Goal: Task Accomplishment & Management: Complete application form

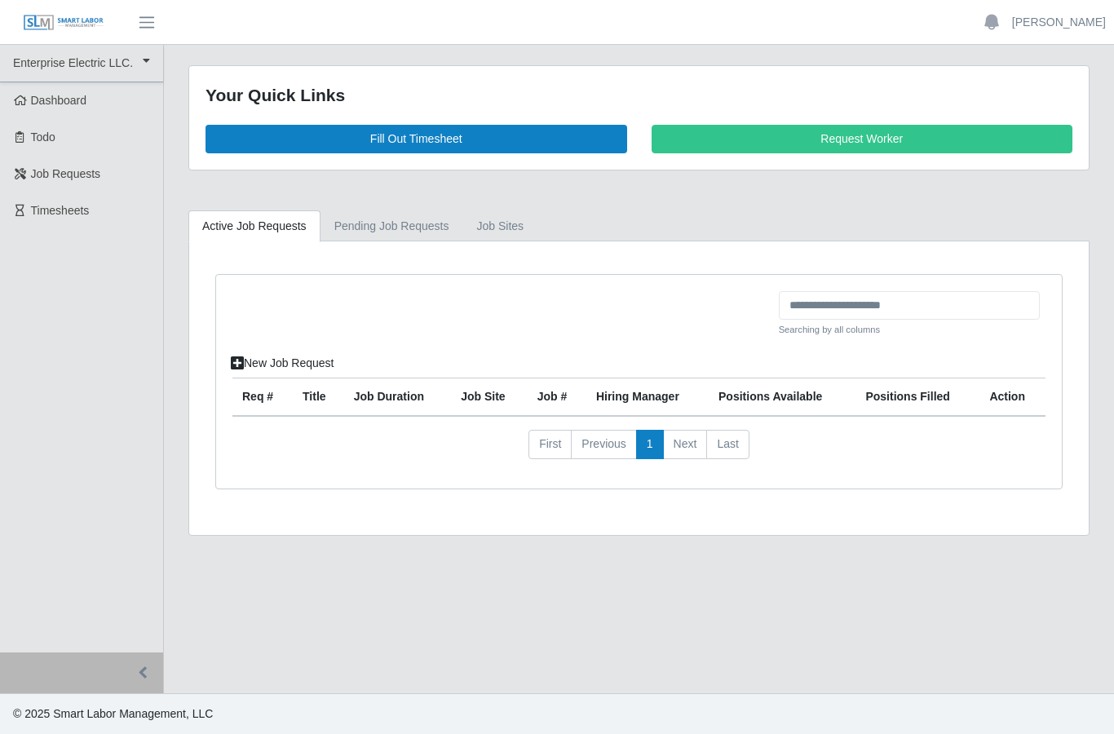
click at [493, 137] on link "Fill Out Timesheet" at bounding box center [416, 139] width 422 height 29
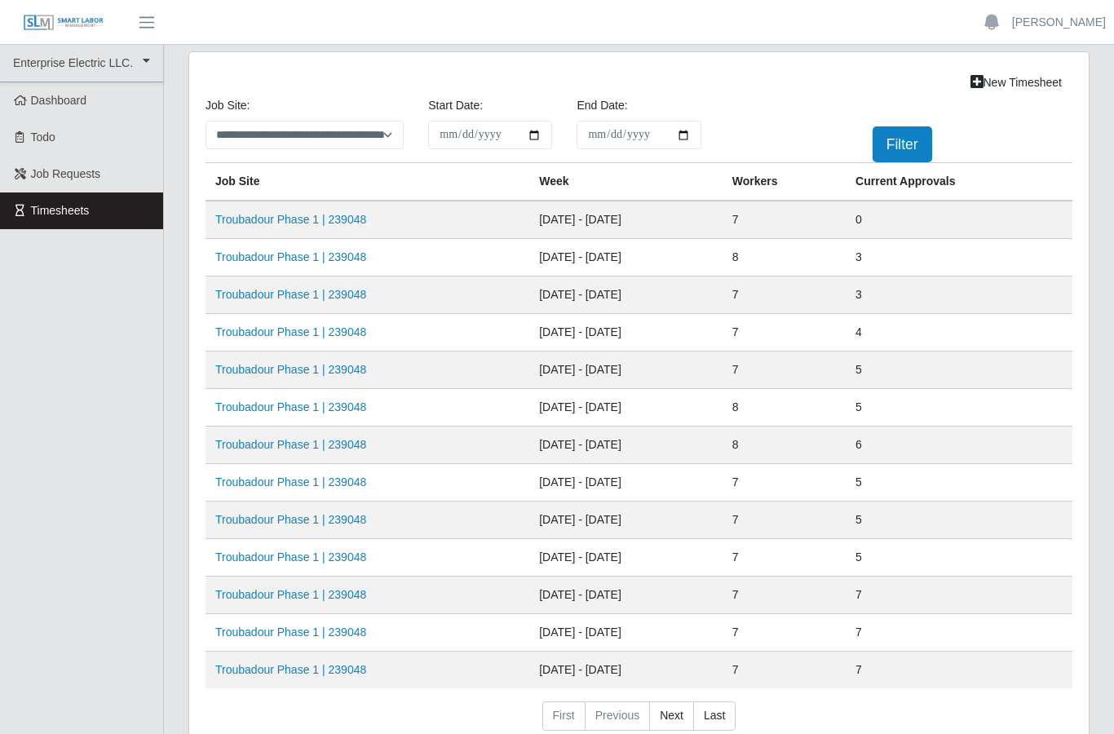
click at [638, 212] on td "[DATE] - [DATE]" at bounding box center [625, 220] width 193 height 38
click at [351, 226] on link "Troubadour Phase 1 | 239048" at bounding box center [290, 219] width 151 height 13
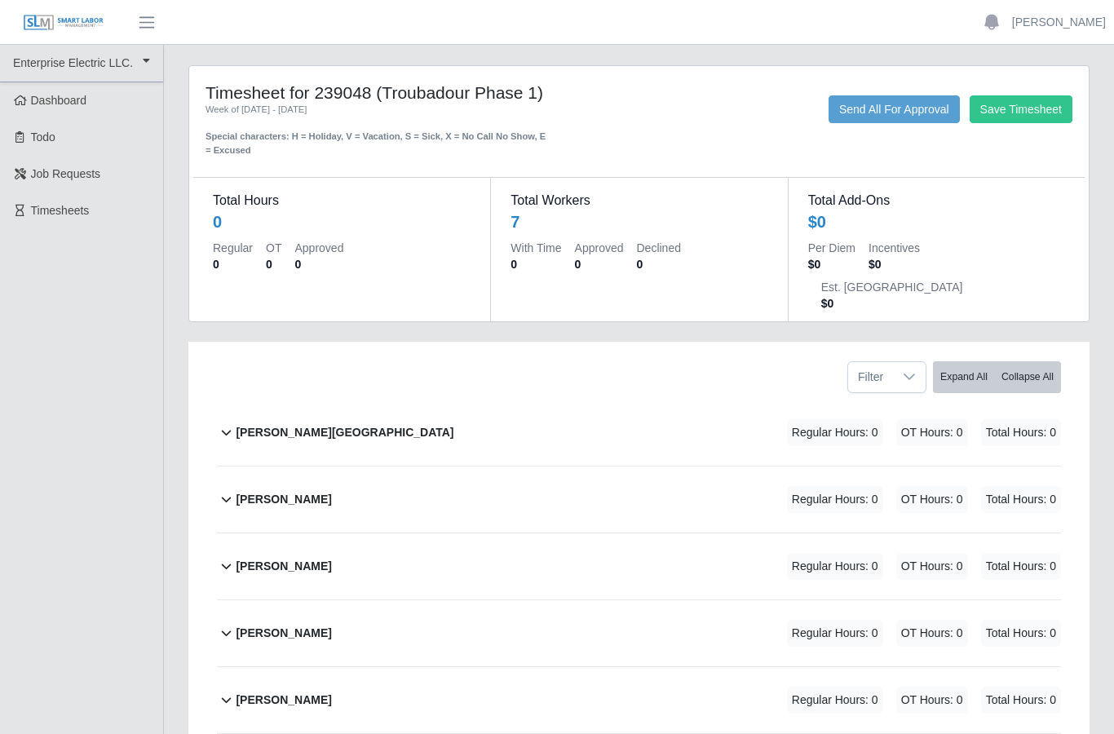
click at [331, 491] on b "Ever Sanchez Contreras" at bounding box center [283, 499] width 95 height 17
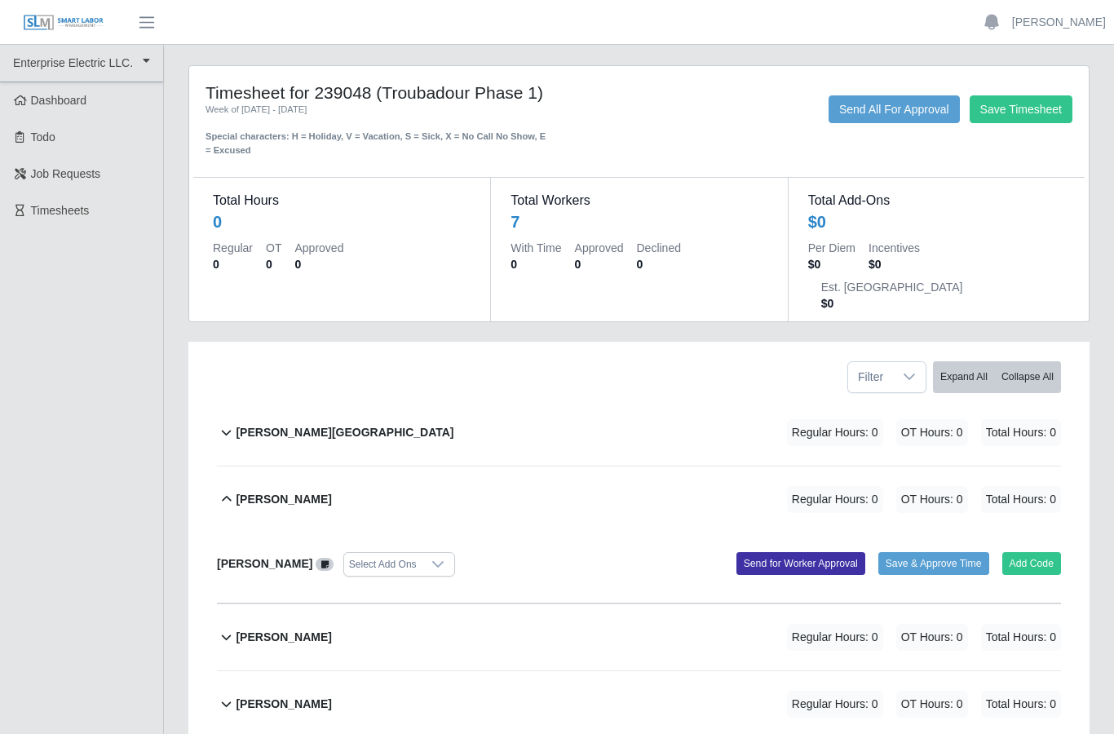
click at [1026, 552] on button "Add Code" at bounding box center [1032, 563] width 60 height 23
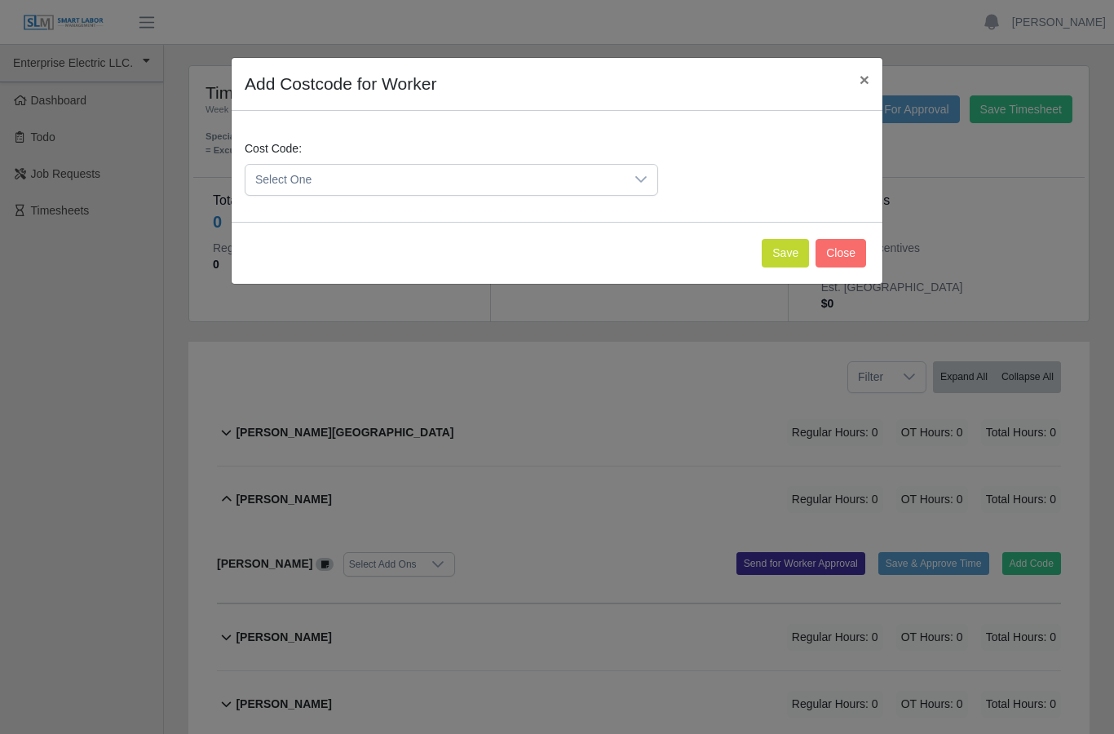
click at [646, 185] on icon at bounding box center [640, 179] width 13 height 13
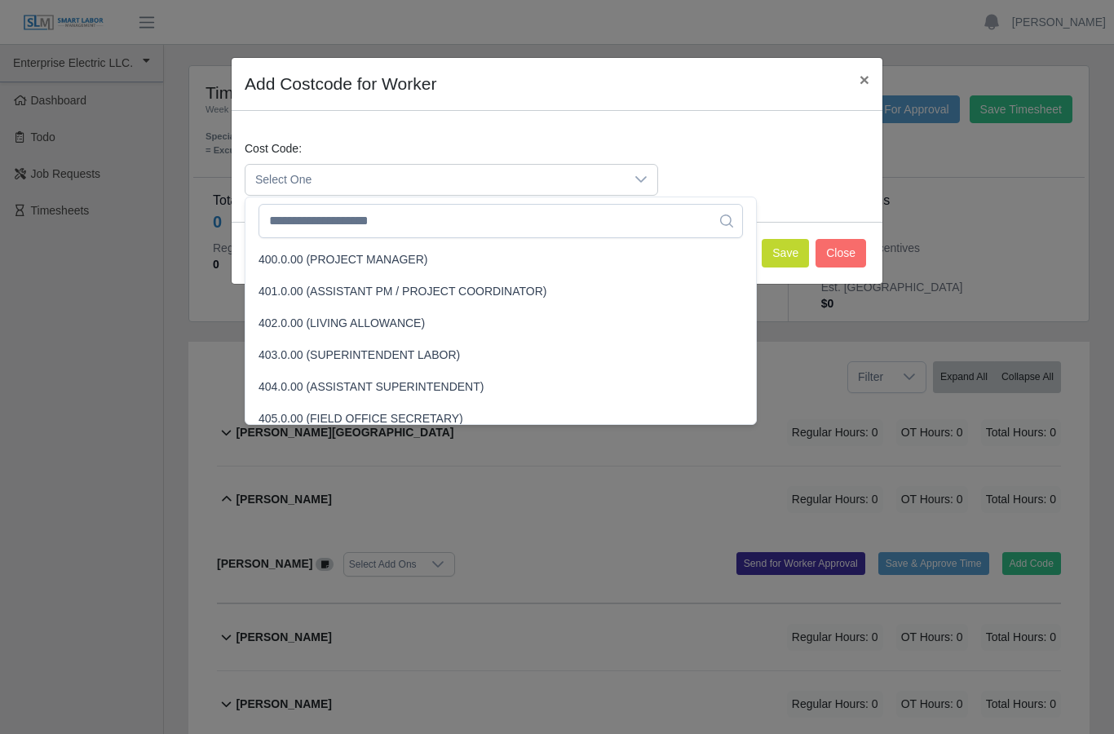
click at [652, 176] on div at bounding box center [641, 180] width 33 height 30
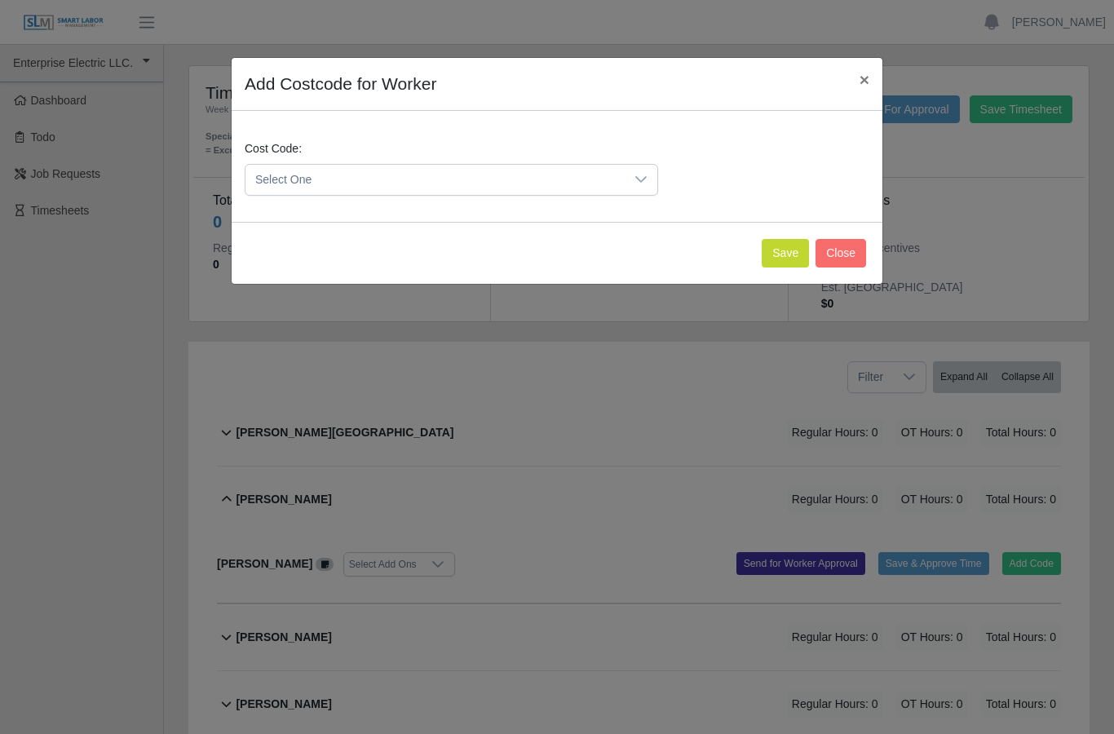
click at [655, 174] on div at bounding box center [641, 180] width 33 height 30
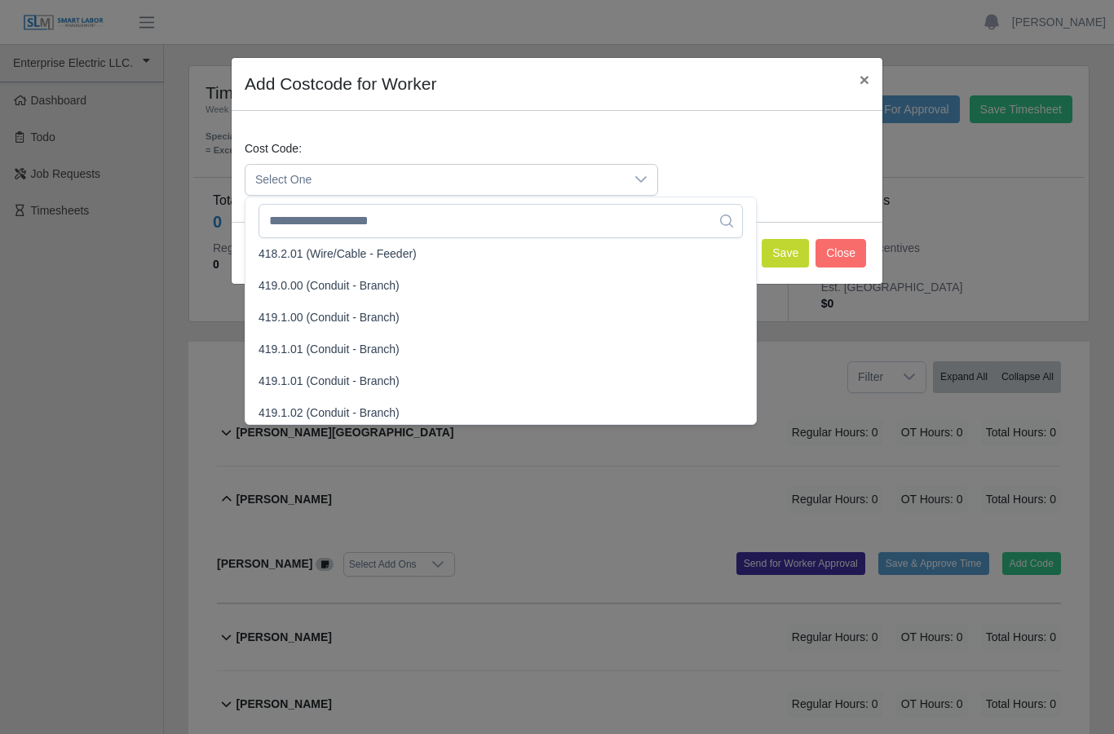
scroll to position [898, 0]
click at [392, 383] on span "419.1.01 (Conduit - Branch)" at bounding box center [328, 379] width 141 height 17
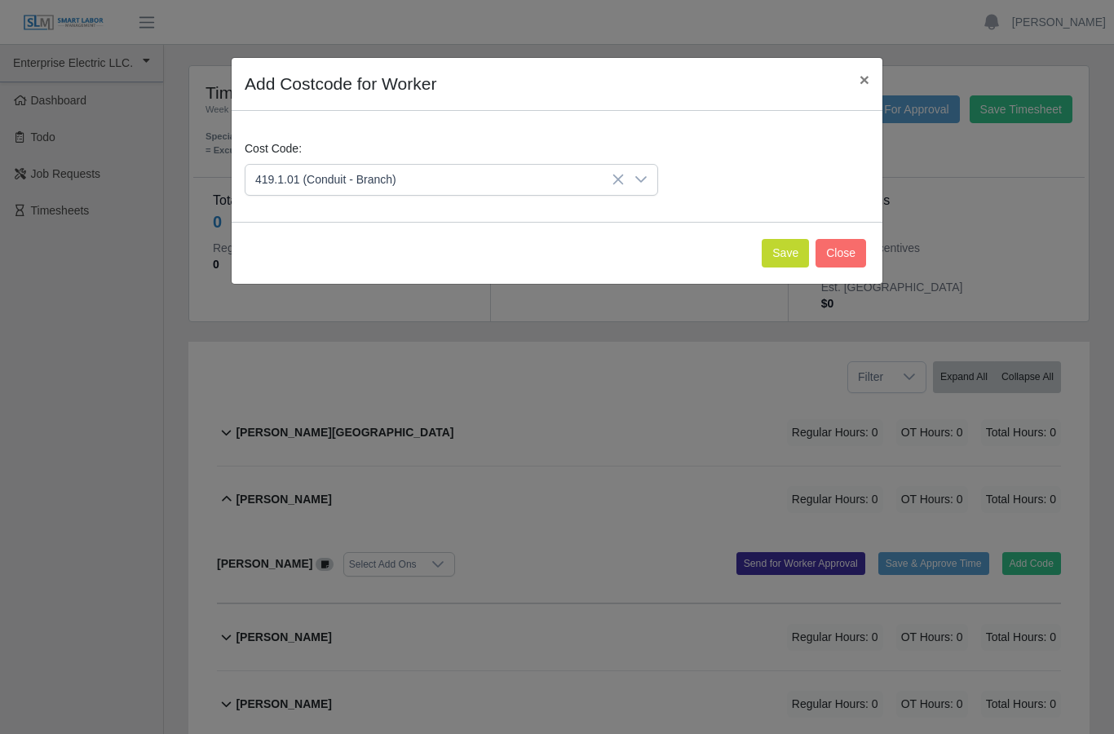
click at [778, 247] on button "Save" at bounding box center [785, 253] width 47 height 29
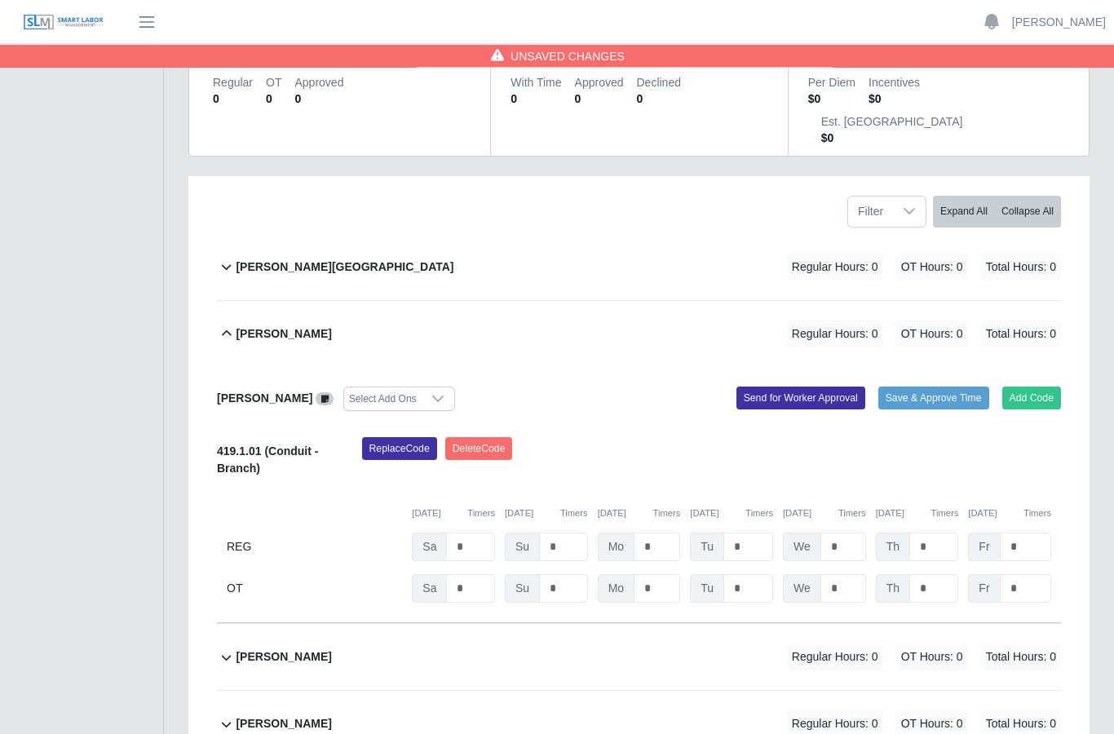
scroll to position [166, 0]
click at [674, 532] on input "*" at bounding box center [657, 546] width 46 height 29
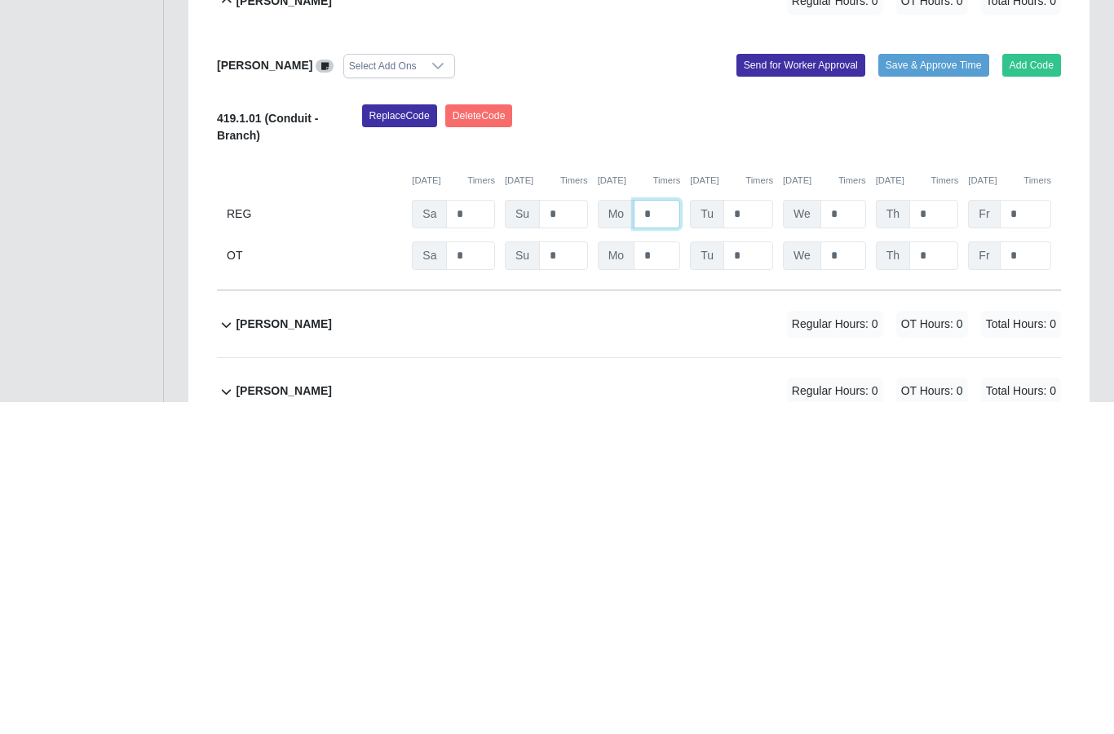
type input "*"
click at [762, 532] on input "*" at bounding box center [748, 546] width 50 height 29
type input "*"
click at [851, 532] on input "*" at bounding box center [843, 546] width 46 height 29
click at [943, 532] on input "*" at bounding box center [933, 546] width 49 height 29
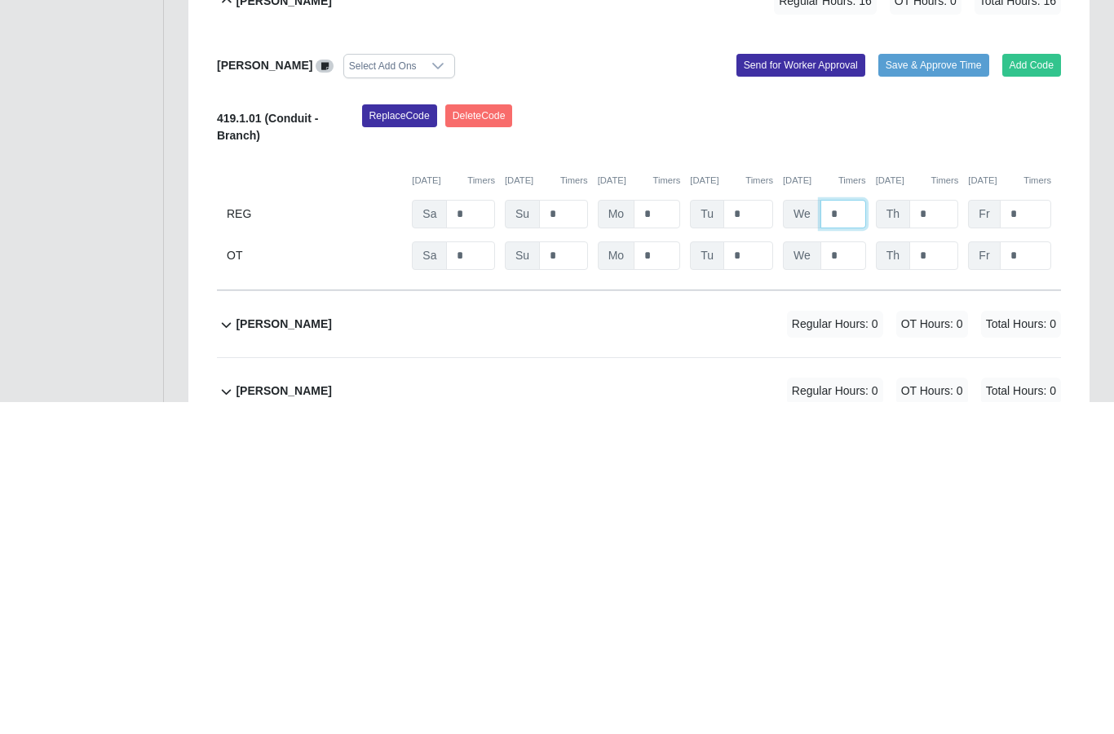
click at [855, 532] on input "*" at bounding box center [843, 546] width 46 height 29
type input "*"
click at [947, 532] on input "*" at bounding box center [933, 546] width 49 height 29
type input "*"
click at [1034, 532] on input "*" at bounding box center [1025, 546] width 51 height 29
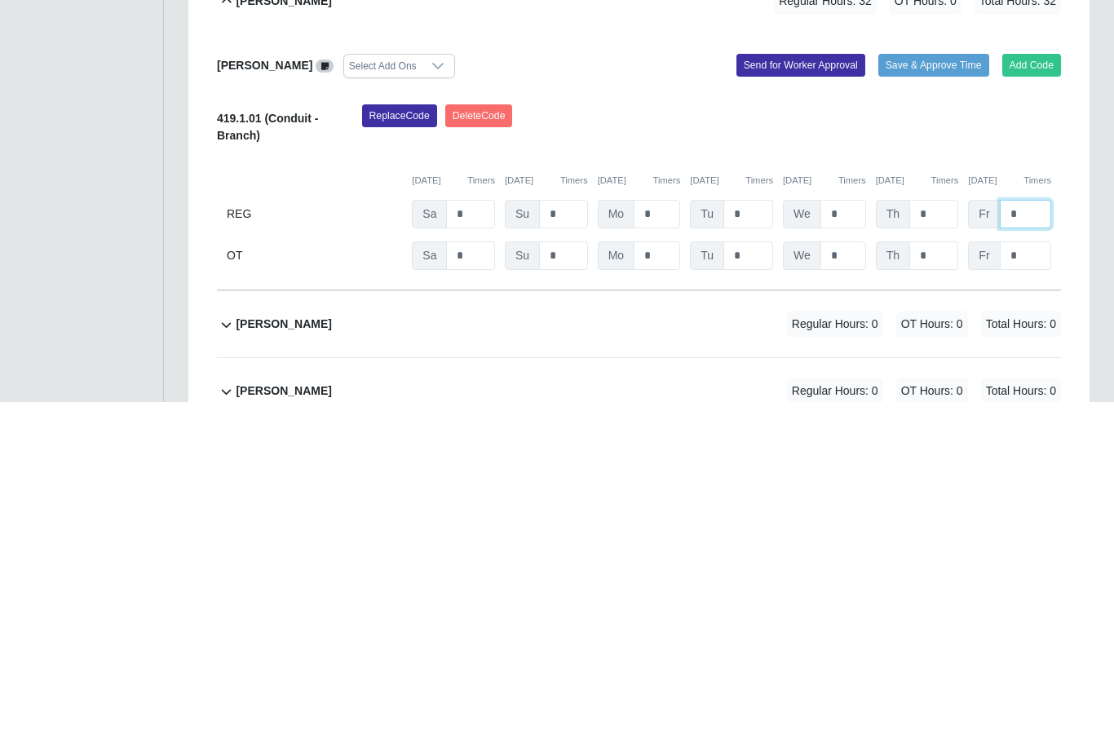
type input "*"
click at [483, 532] on input "*" at bounding box center [470, 546] width 49 height 29
click at [485, 574] on input "*" at bounding box center [470, 588] width 49 height 29
click at [580, 574] on input "*" at bounding box center [563, 588] width 49 height 29
click at [484, 574] on input "*" at bounding box center [470, 588] width 49 height 29
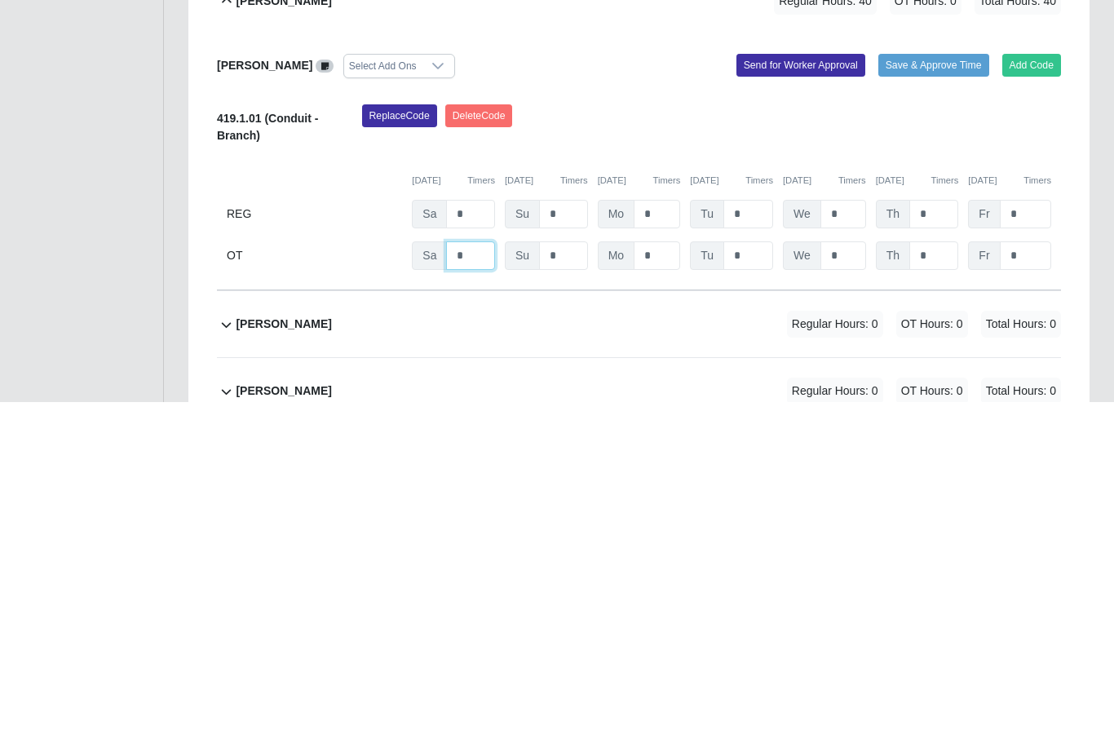
type input "*"
click at [854, 532] on input "*" at bounding box center [843, 546] width 46 height 29
click at [854, 574] on input "*" at bounding box center [843, 588] width 46 height 29
type input "*"
click at [1035, 574] on input "*" at bounding box center [1025, 588] width 51 height 29
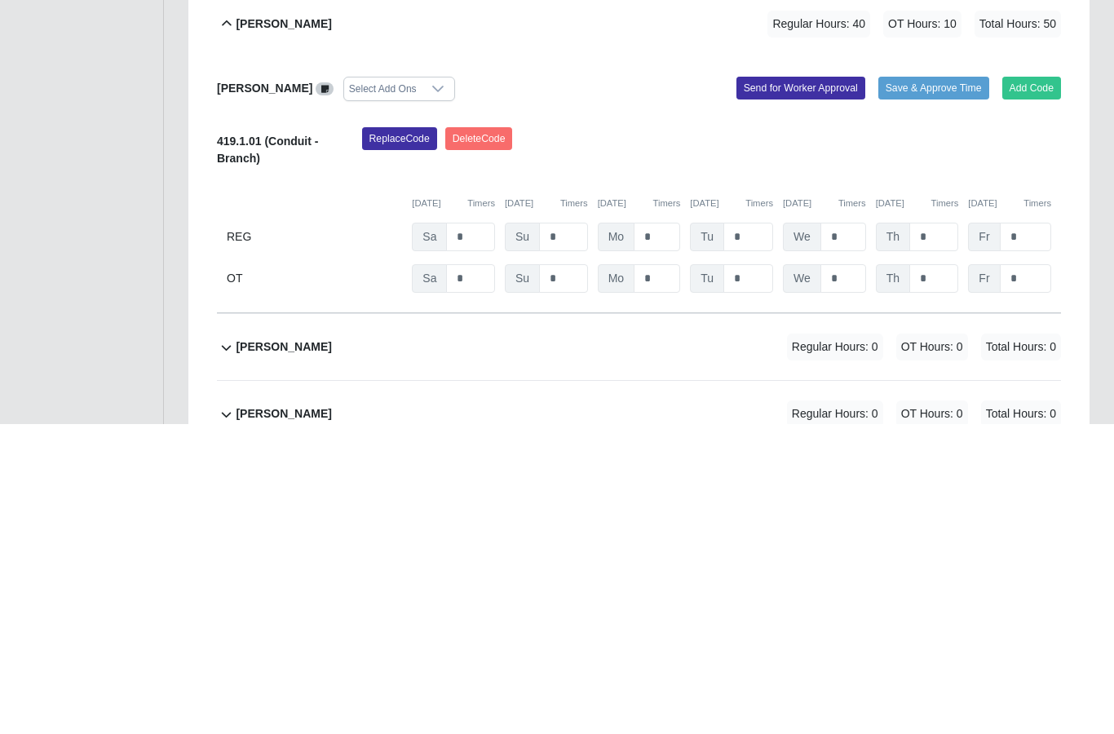
click at [815, 386] on button "Send for Worker Approval" at bounding box center [800, 397] width 129 height 23
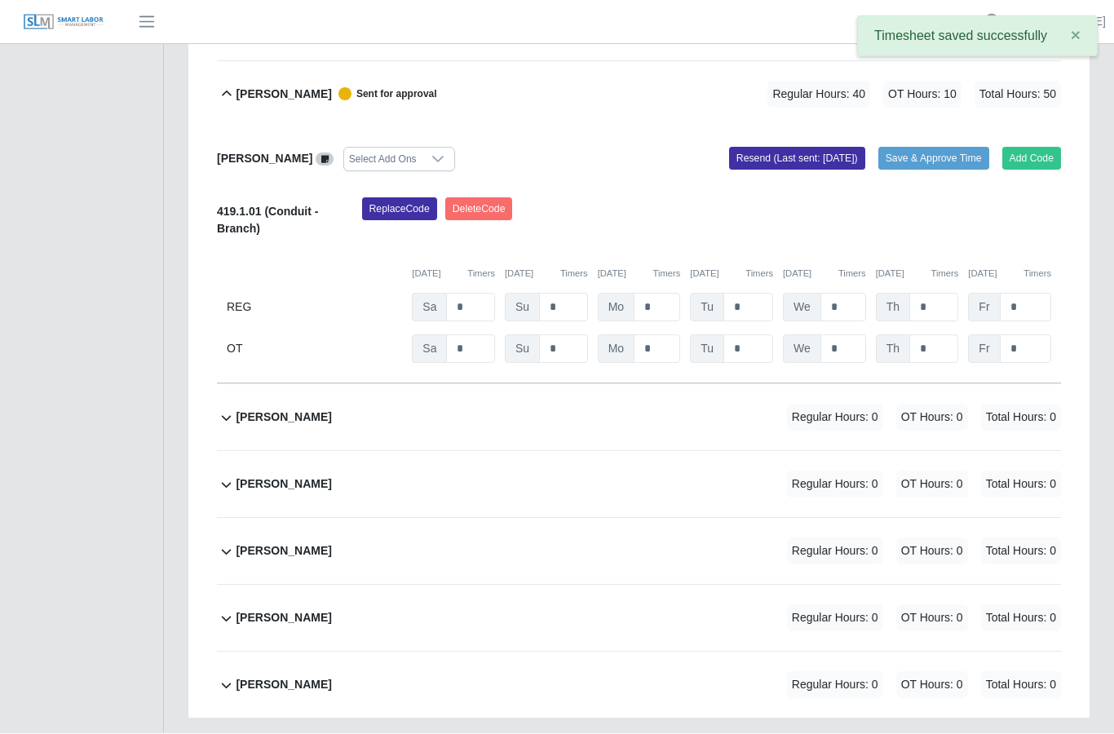
scroll to position [404, 0]
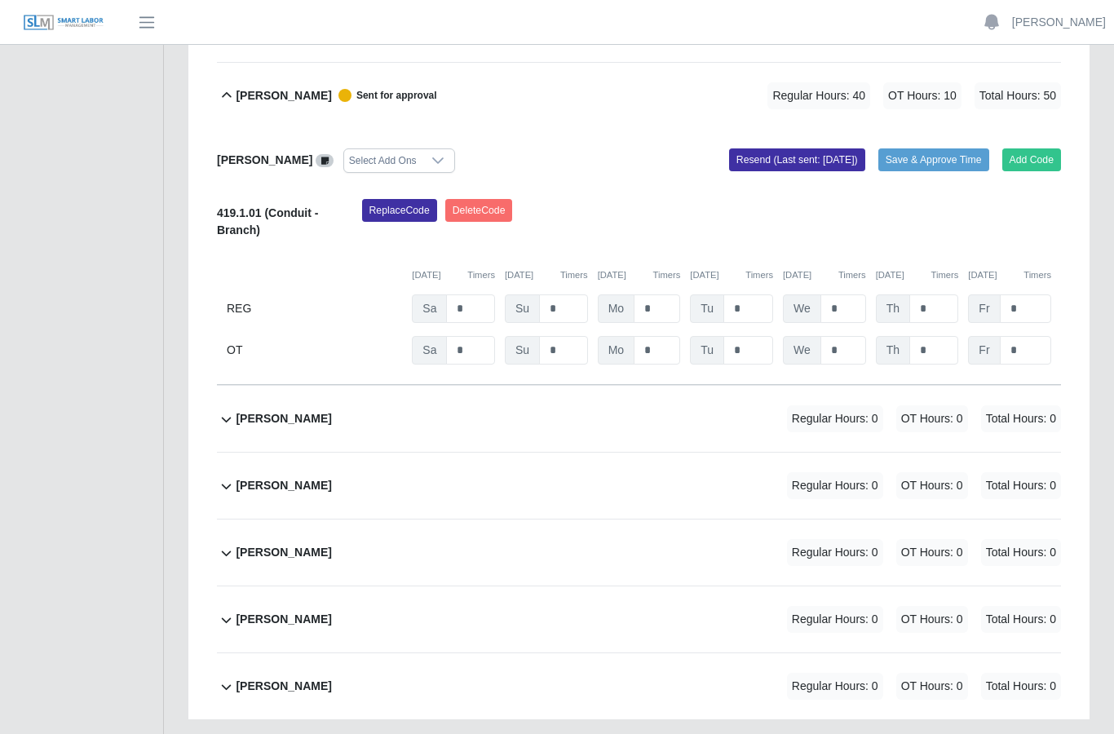
click at [293, 611] on b "Marvin Santos" at bounding box center [283, 619] width 95 height 17
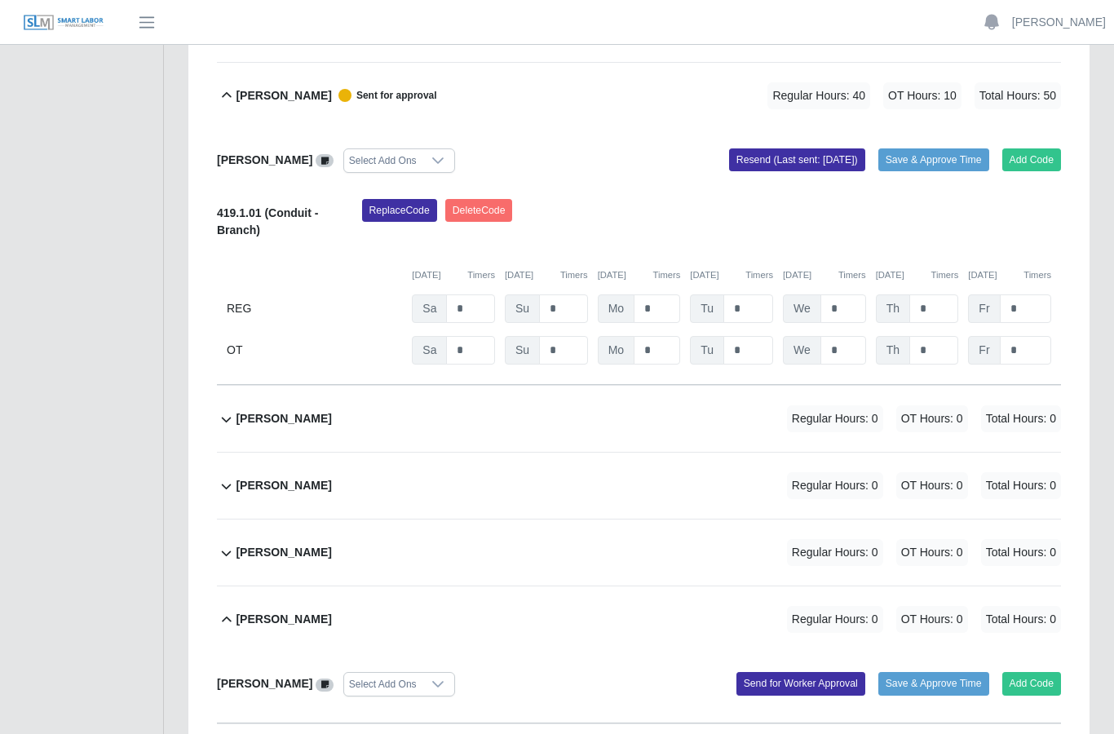
click at [1029, 672] on button "Add Code" at bounding box center [1032, 683] width 60 height 23
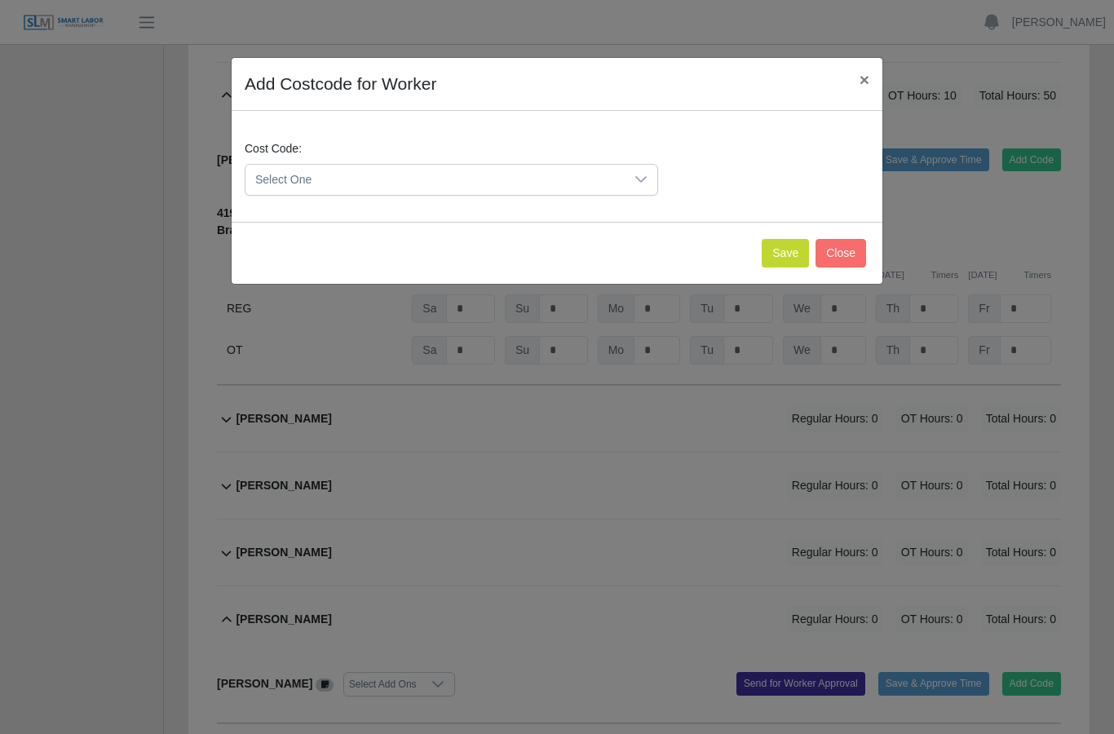
click at [647, 181] on icon at bounding box center [640, 179] width 13 height 13
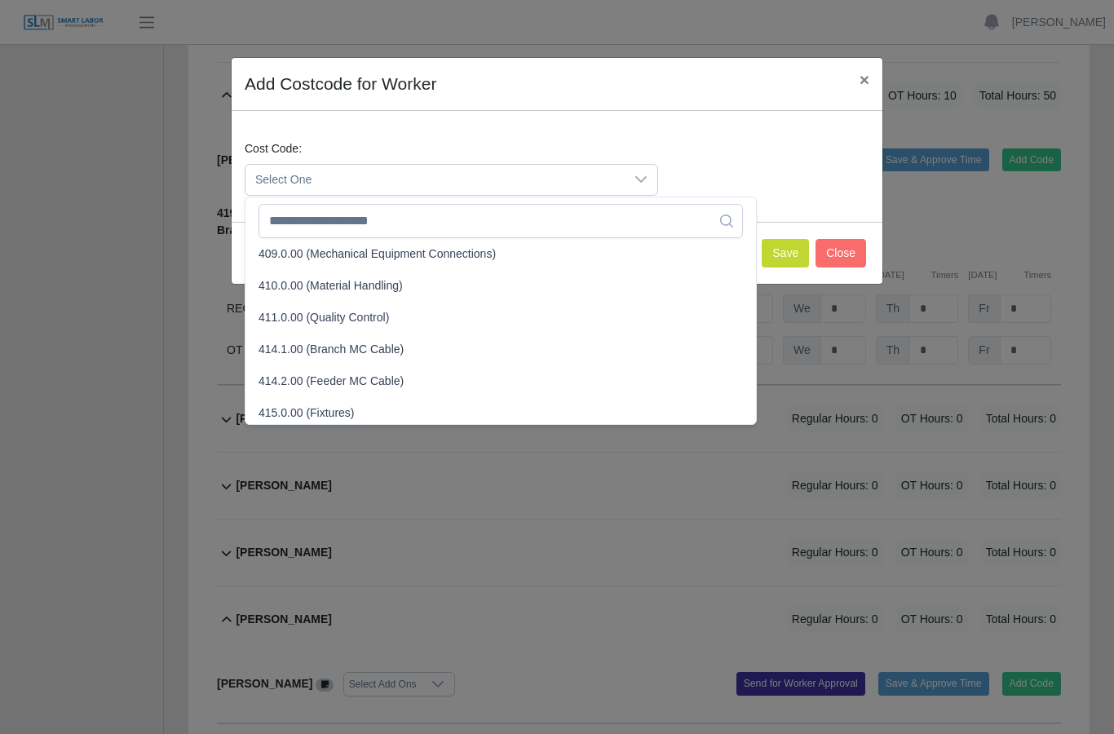
scroll to position [320, 0]
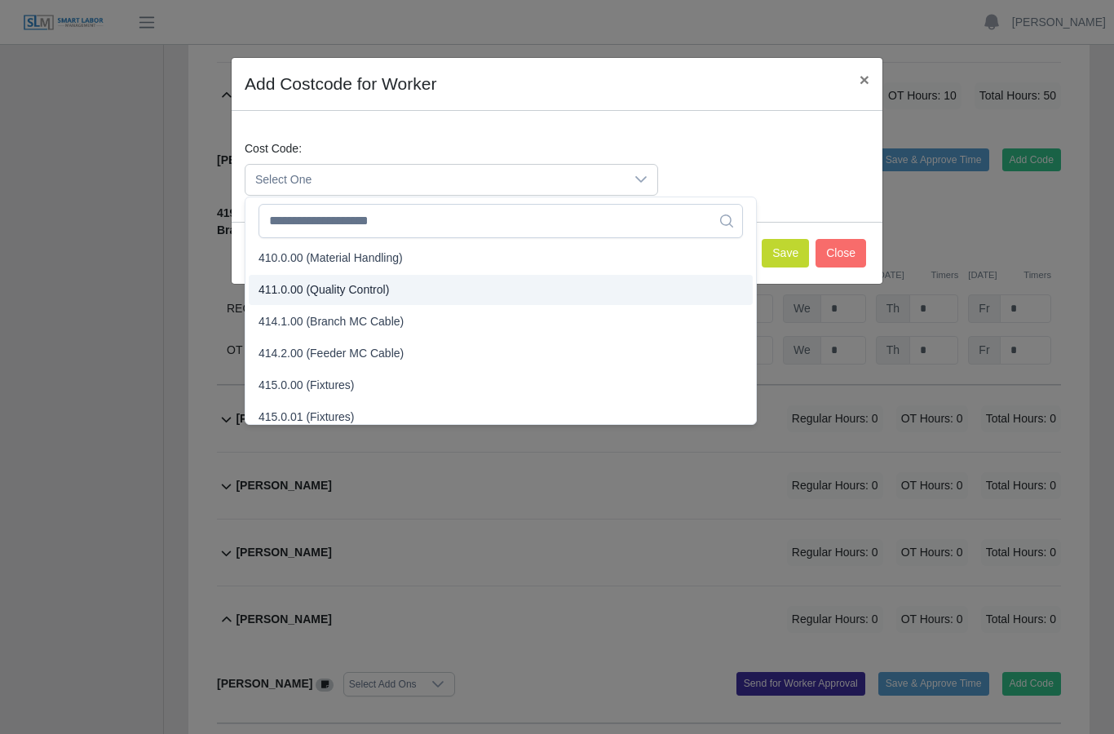
click at [373, 279] on li "411.0.00 (Quality Control)" at bounding box center [501, 290] width 504 height 30
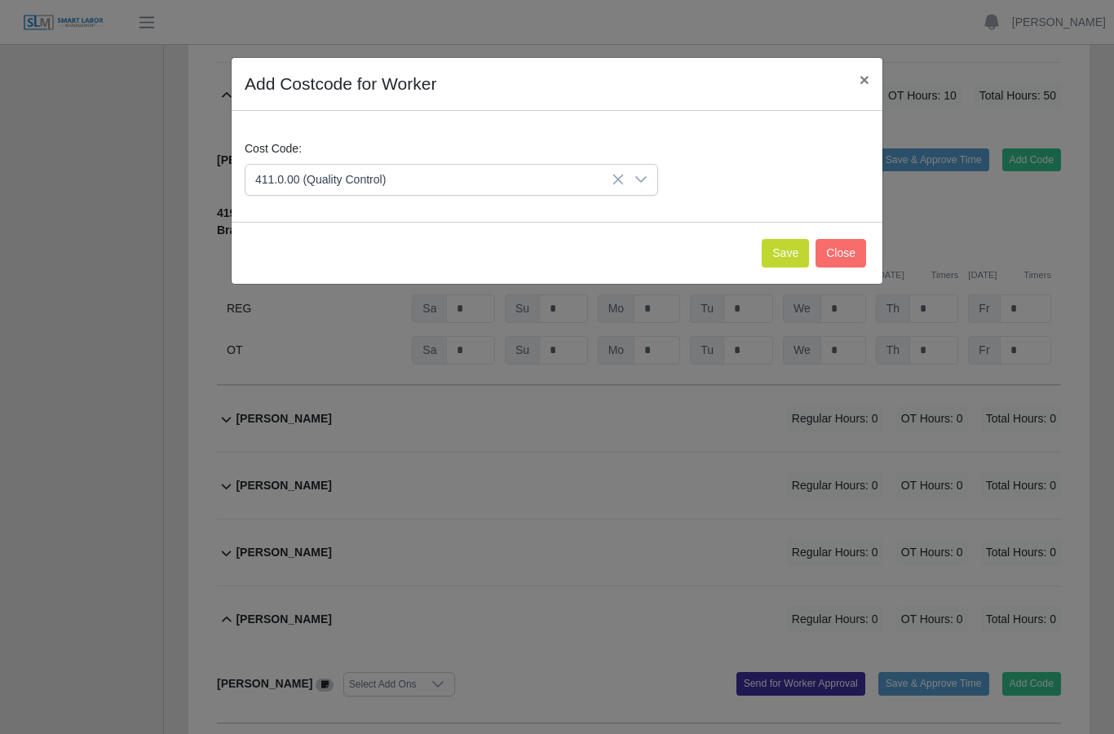
click at [780, 244] on button "Save" at bounding box center [785, 253] width 47 height 29
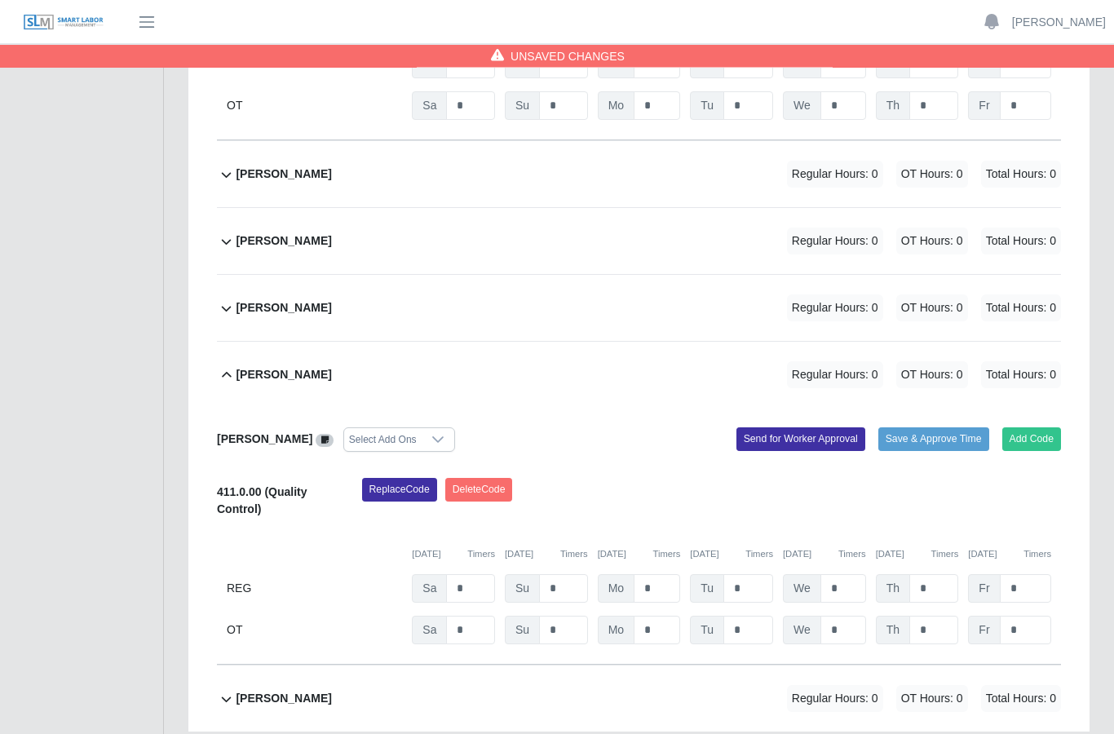
scroll to position [660, 0]
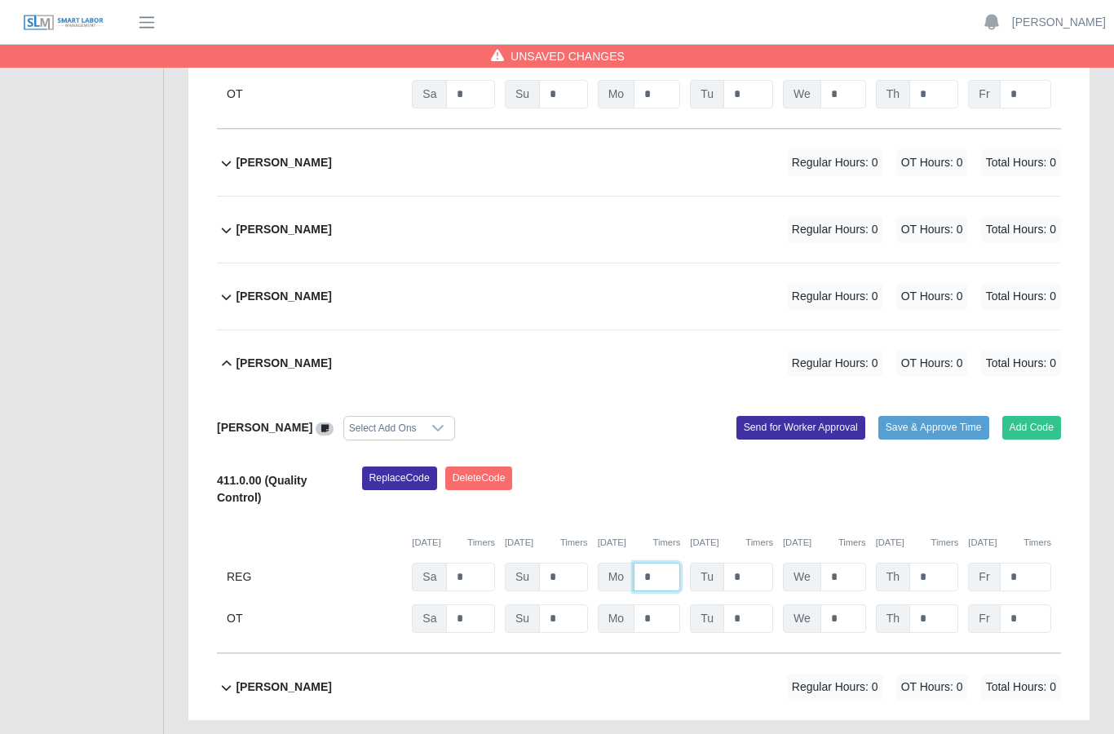
click at [669, 563] on input "*" at bounding box center [657, 577] width 46 height 29
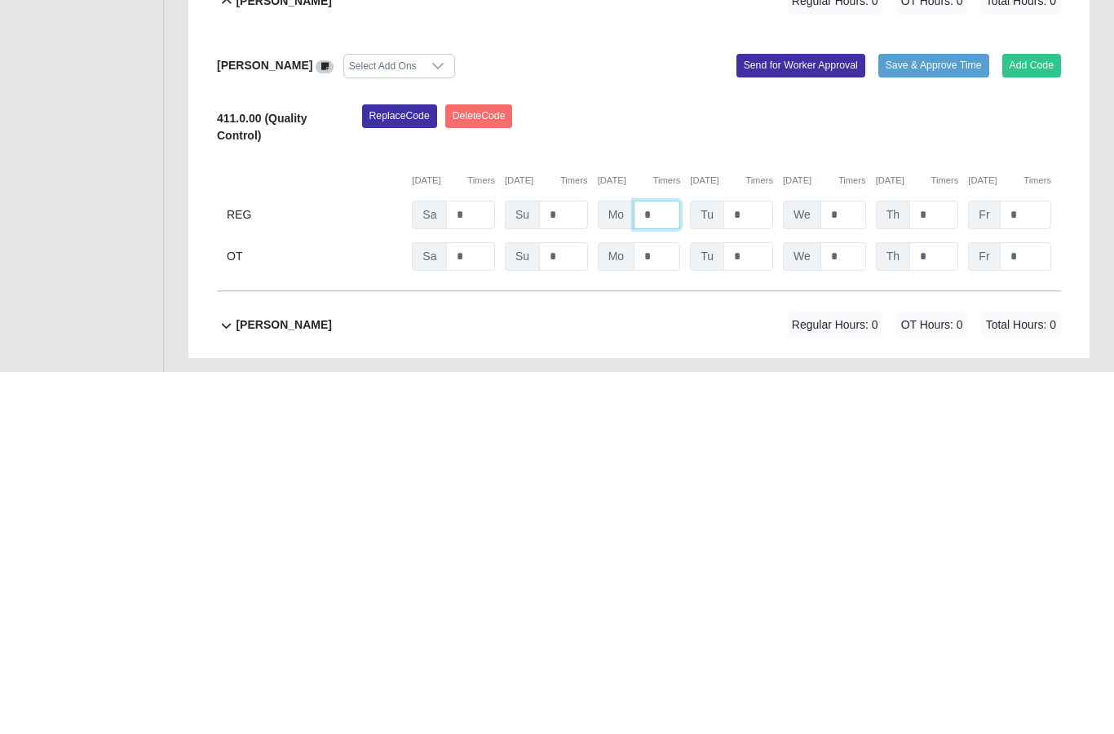
type input "*"
click at [754, 563] on input "*" at bounding box center [748, 577] width 50 height 29
type input "*"
click at [859, 563] on input "*" at bounding box center [843, 577] width 46 height 29
type input "*"
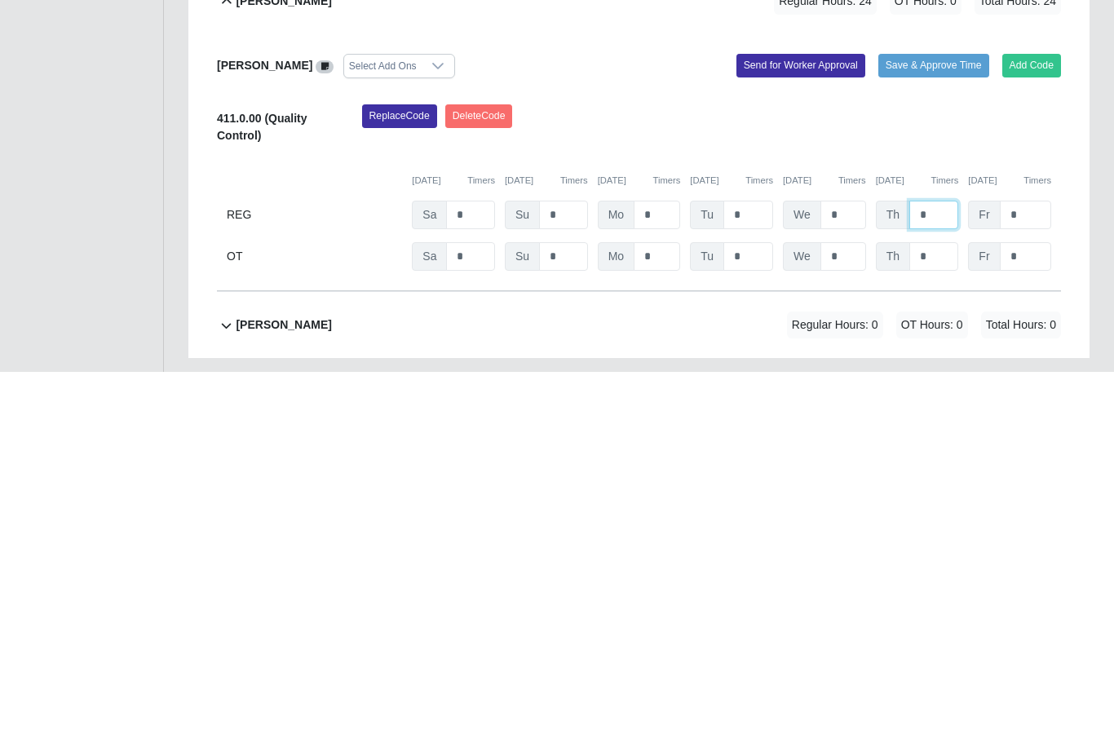
click at [941, 563] on input "*" at bounding box center [933, 577] width 49 height 29
type input "*"
click at [1022, 563] on input "*" at bounding box center [1025, 577] width 51 height 29
type input "*"
click at [487, 604] on input "*" at bounding box center [470, 618] width 49 height 29
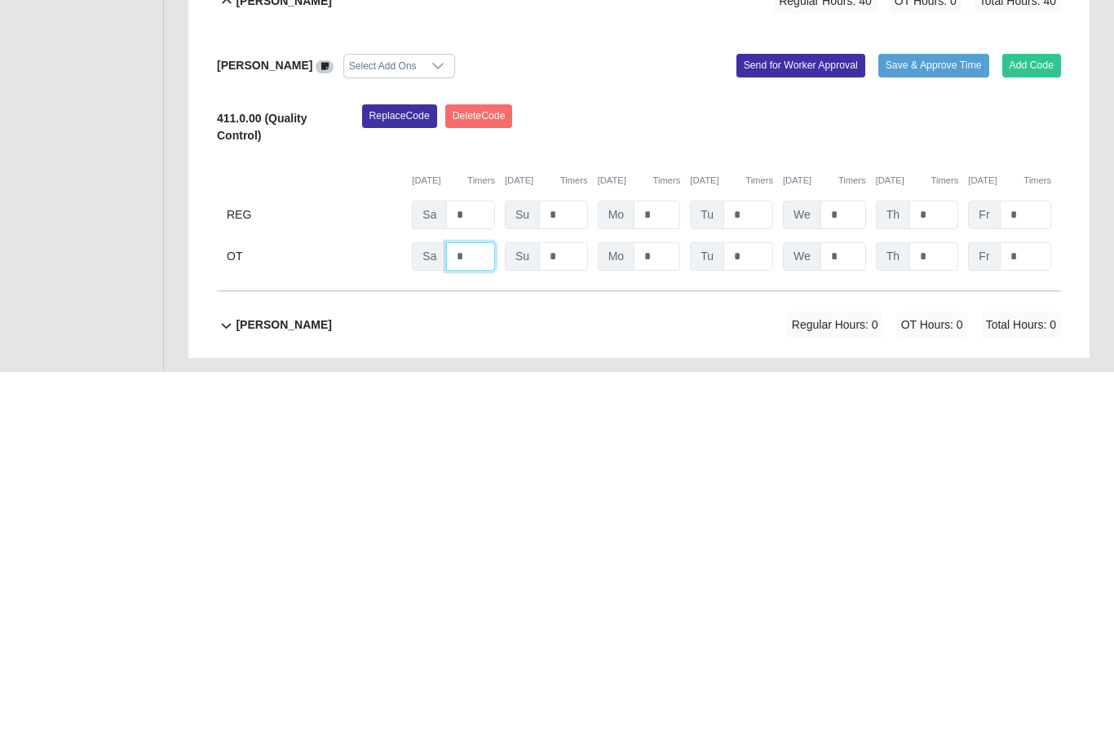
type input "*"
click at [759, 563] on input "*" at bounding box center [748, 577] width 50 height 29
click at [755, 604] on input "*" at bounding box center [748, 618] width 50 height 29
type input "*"
click at [854, 604] on input "*" at bounding box center [843, 618] width 46 height 29
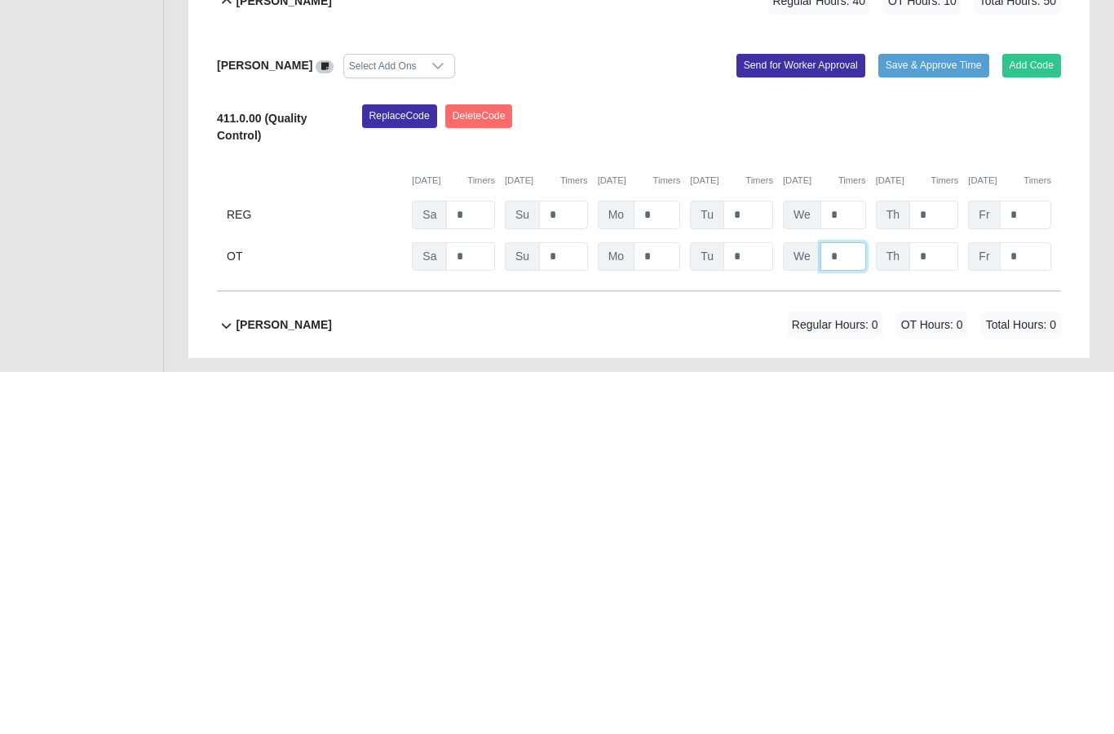
type input "*"
click at [942, 604] on input "*" at bounding box center [933, 618] width 49 height 29
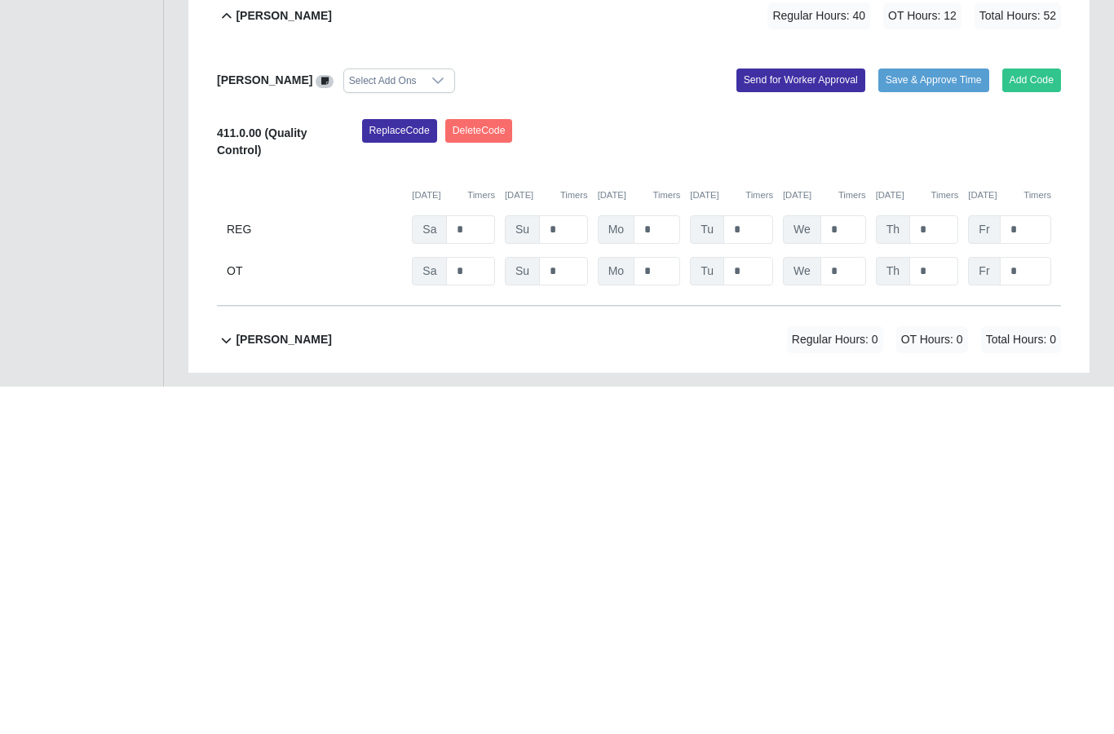
click at [826, 416] on button "Send for Worker Approval" at bounding box center [800, 427] width 129 height 23
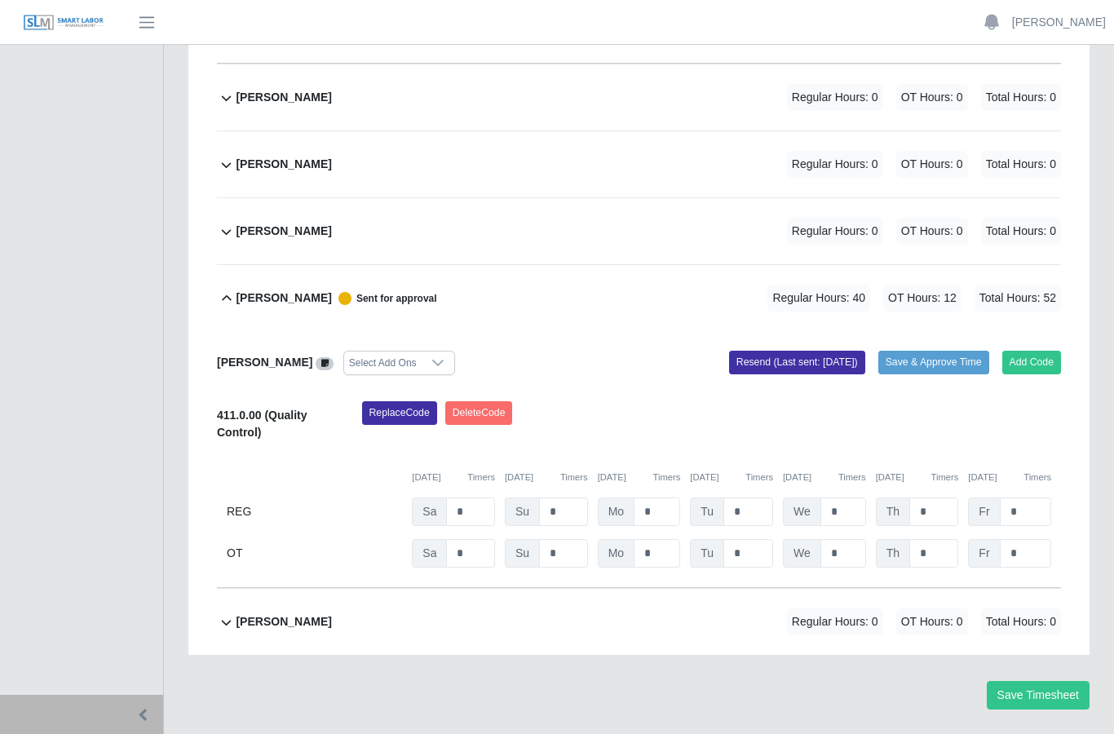
click at [296, 608] on div "Obed Isai Castillo" at bounding box center [283, 621] width 95 height 27
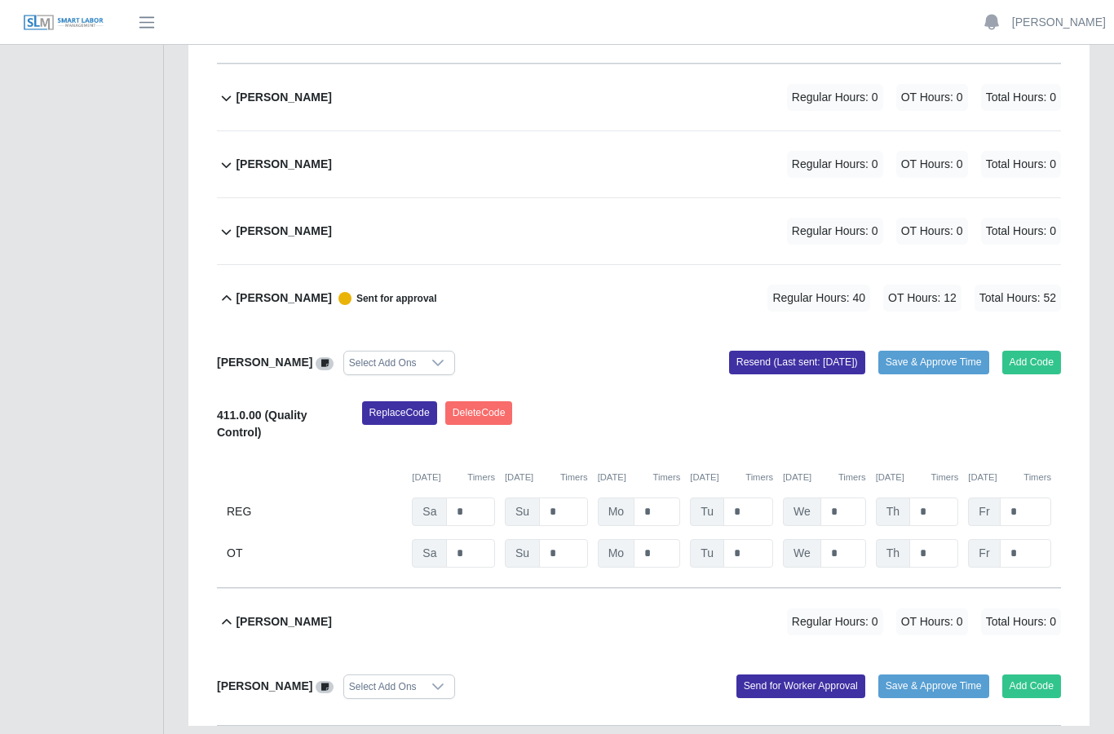
click at [295, 613] on b "Obed Isai Castillo" at bounding box center [283, 621] width 95 height 17
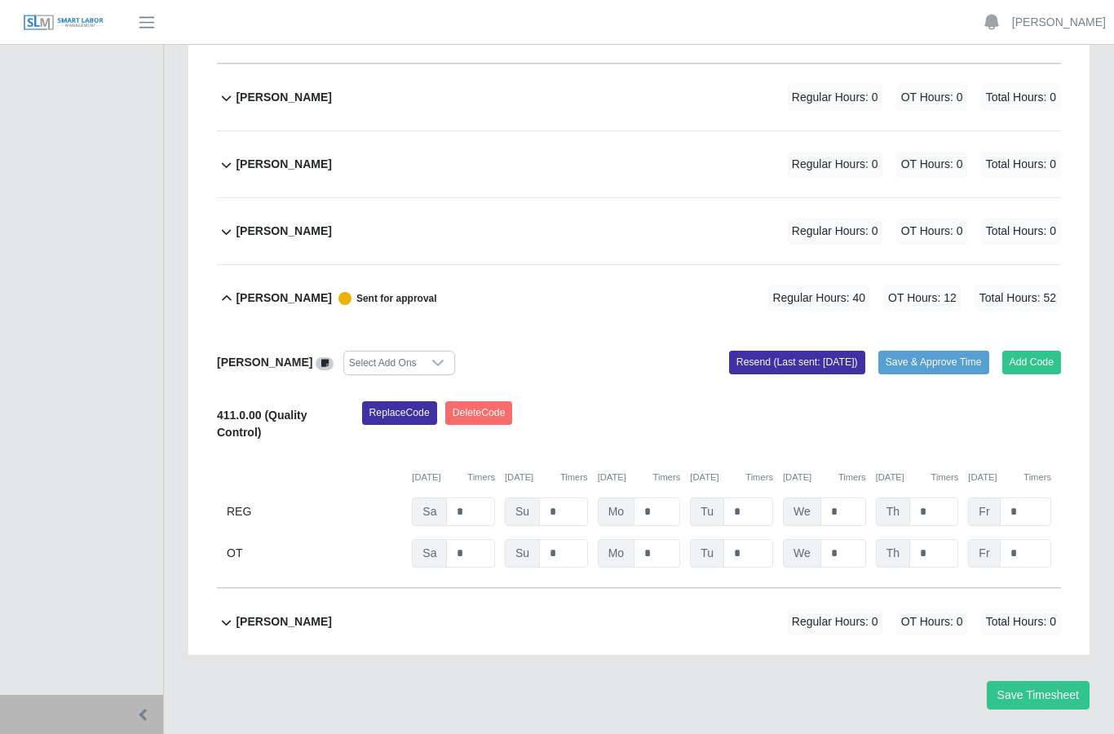
click at [331, 608] on div "Obed Isai Castillo" at bounding box center [283, 621] width 95 height 27
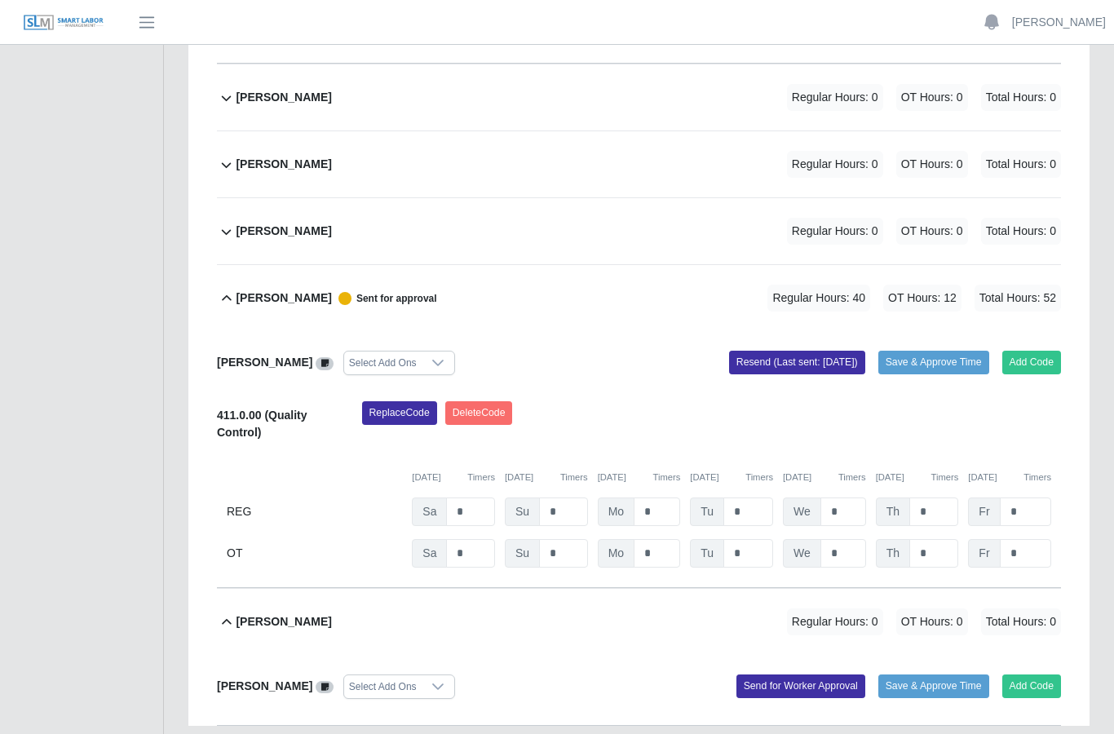
click at [1028, 674] on button "Add Code" at bounding box center [1032, 685] width 60 height 23
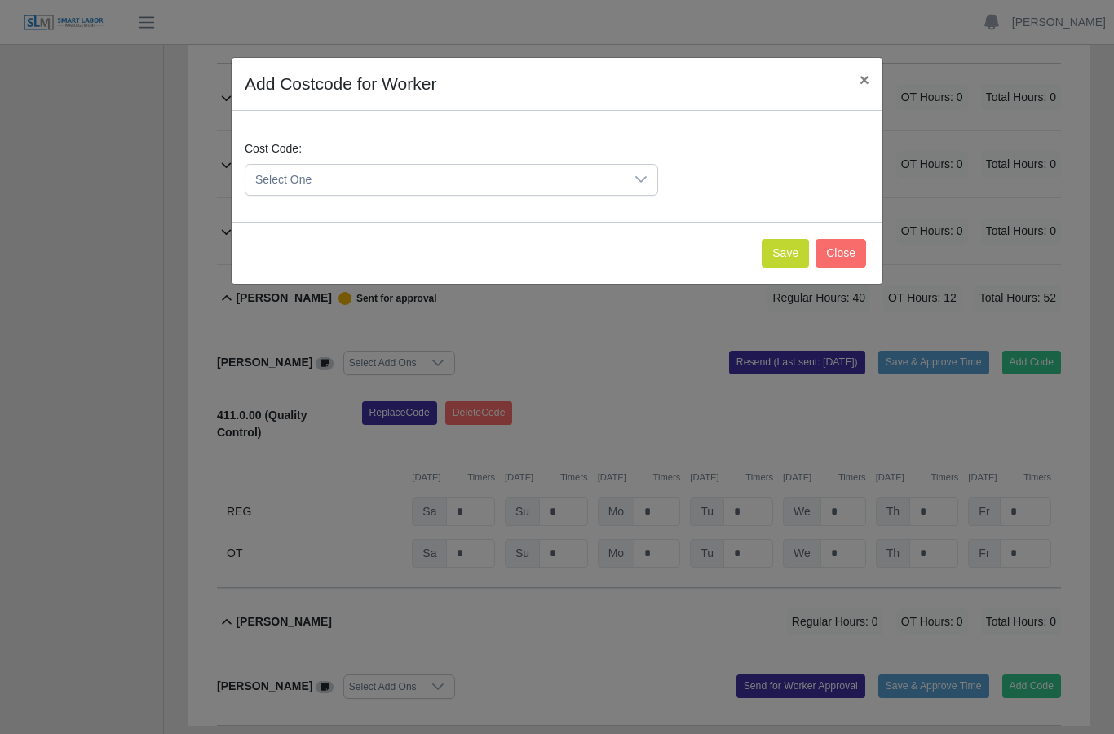
click at [647, 182] on icon at bounding box center [640, 179] width 13 height 13
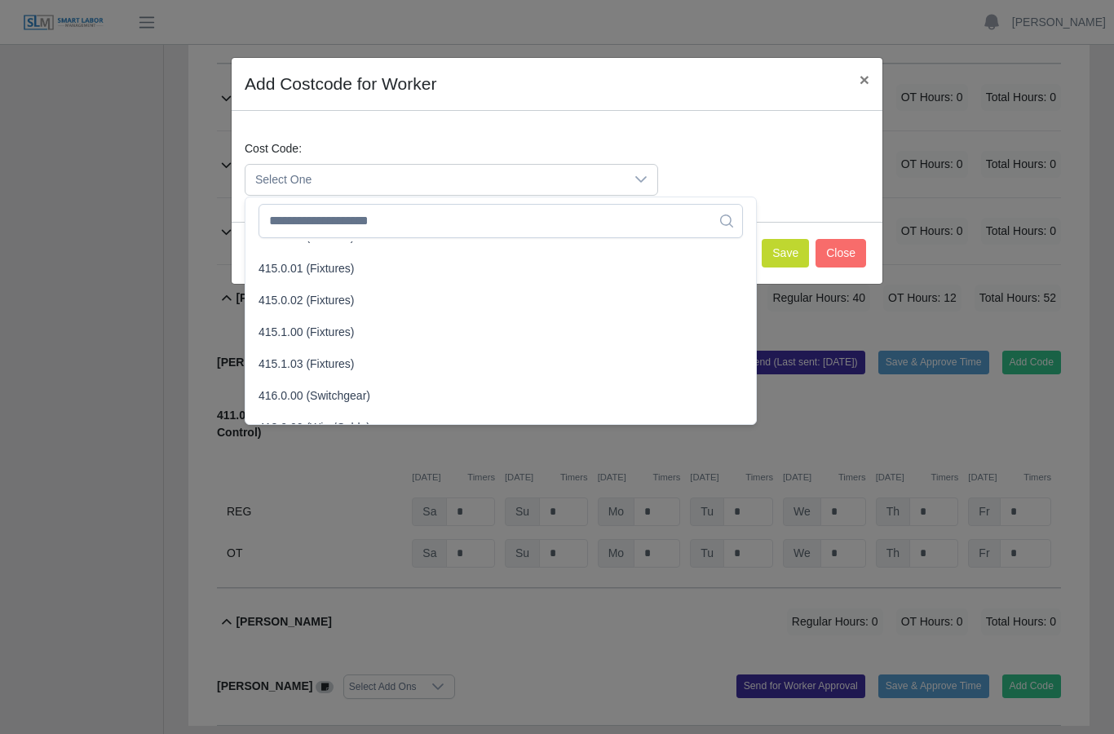
scroll to position [469, 0]
click at [343, 361] on span "415.1.03 (Fixtures)" at bounding box center [306, 363] width 96 height 17
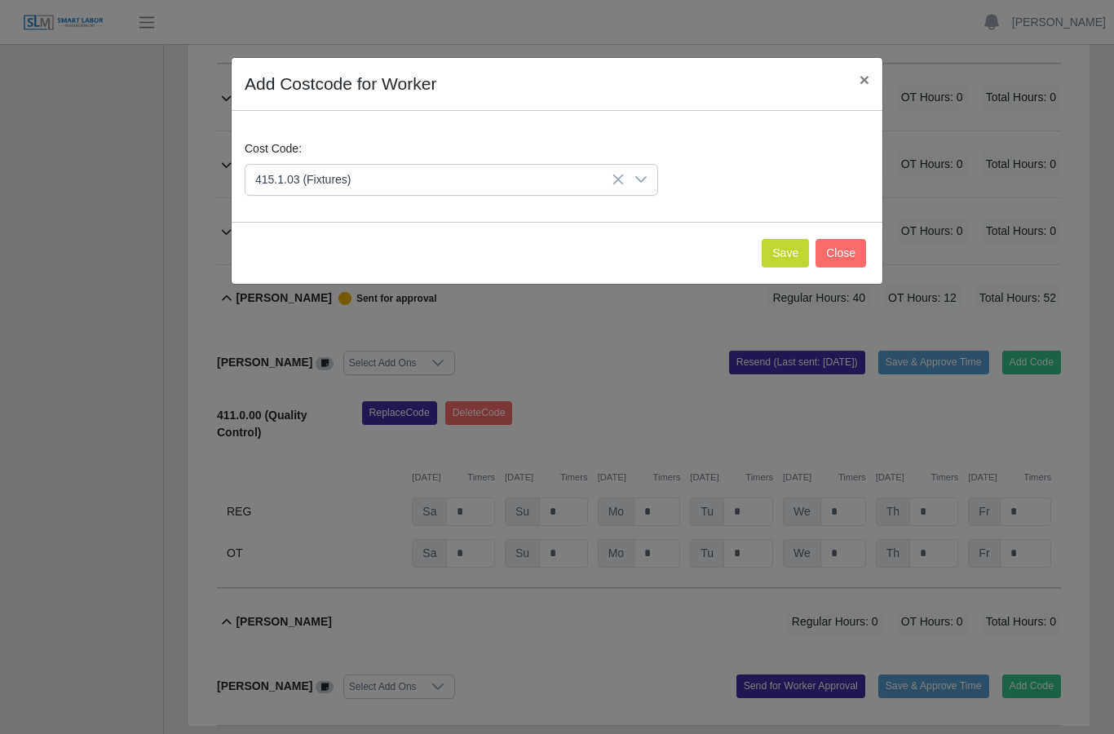
click at [788, 245] on button "Save" at bounding box center [785, 253] width 47 height 29
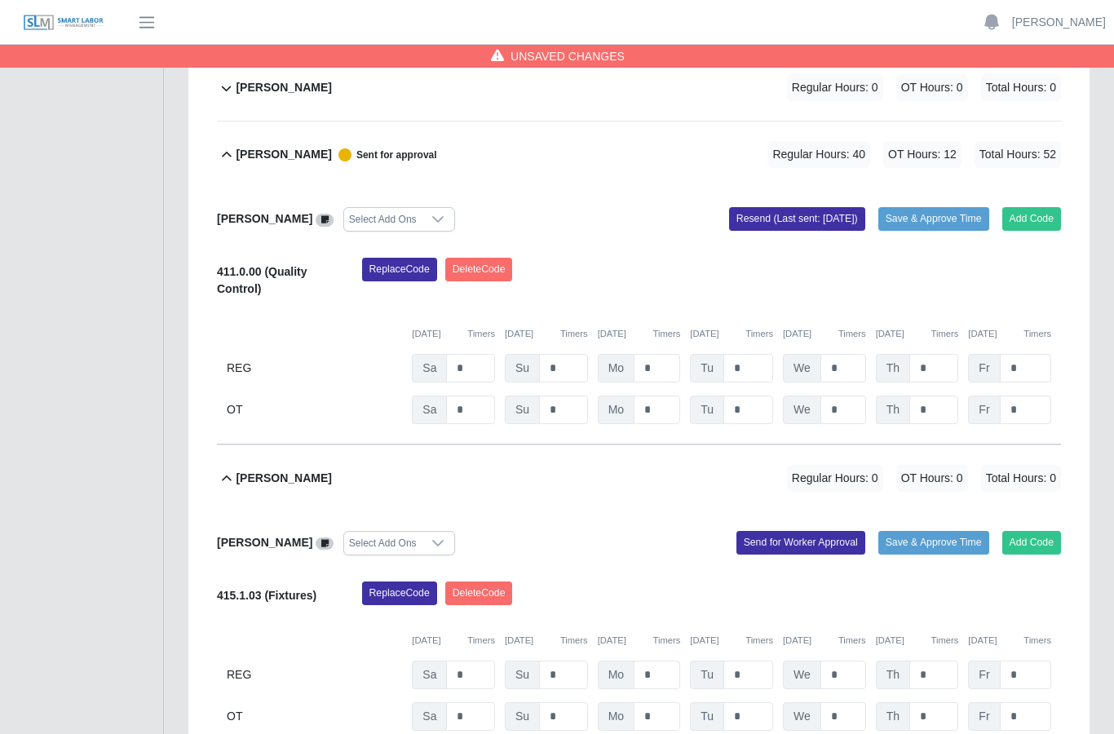
scroll to position [899, 0]
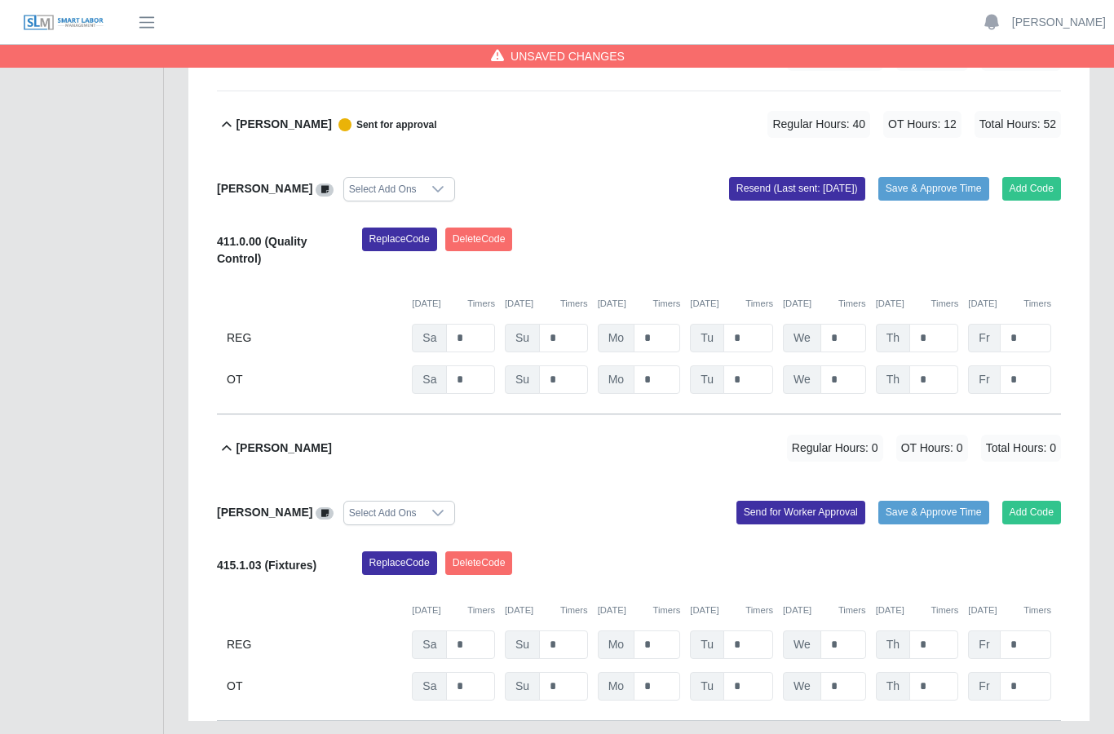
click at [663, 630] on input "*" at bounding box center [657, 644] width 46 height 29
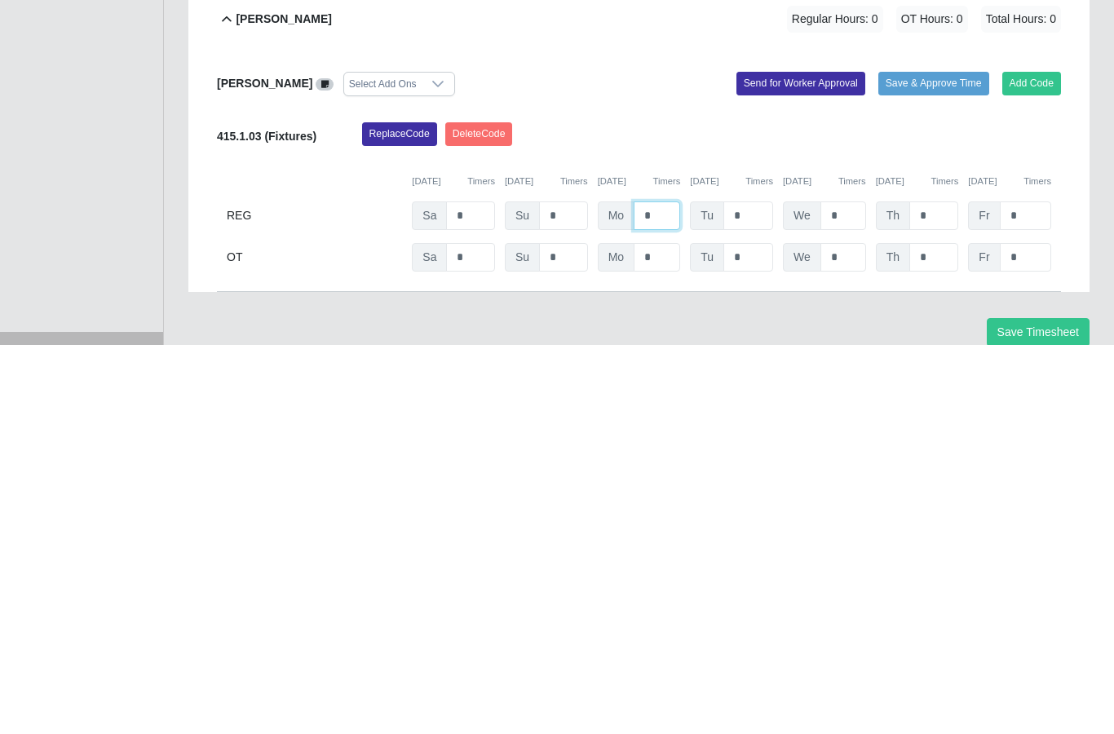
type input "*"
click at [757, 590] on input "*" at bounding box center [748, 604] width 50 height 29
type input "*"
click at [852, 590] on input "*" at bounding box center [843, 604] width 46 height 29
type input "*"
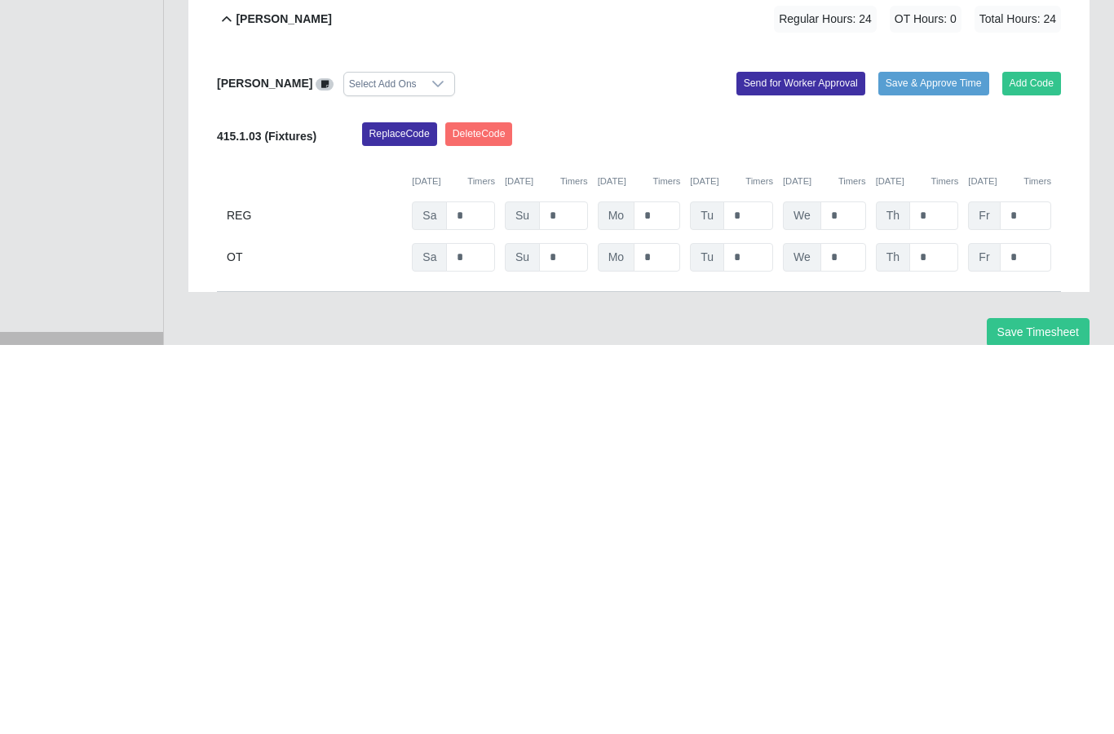
click at [939, 590] on input "*" at bounding box center [933, 604] width 49 height 29
type input "*"
click at [1031, 590] on input "*" at bounding box center [1025, 604] width 51 height 29
type input "*"
click at [482, 632] on input "*" at bounding box center [470, 646] width 49 height 29
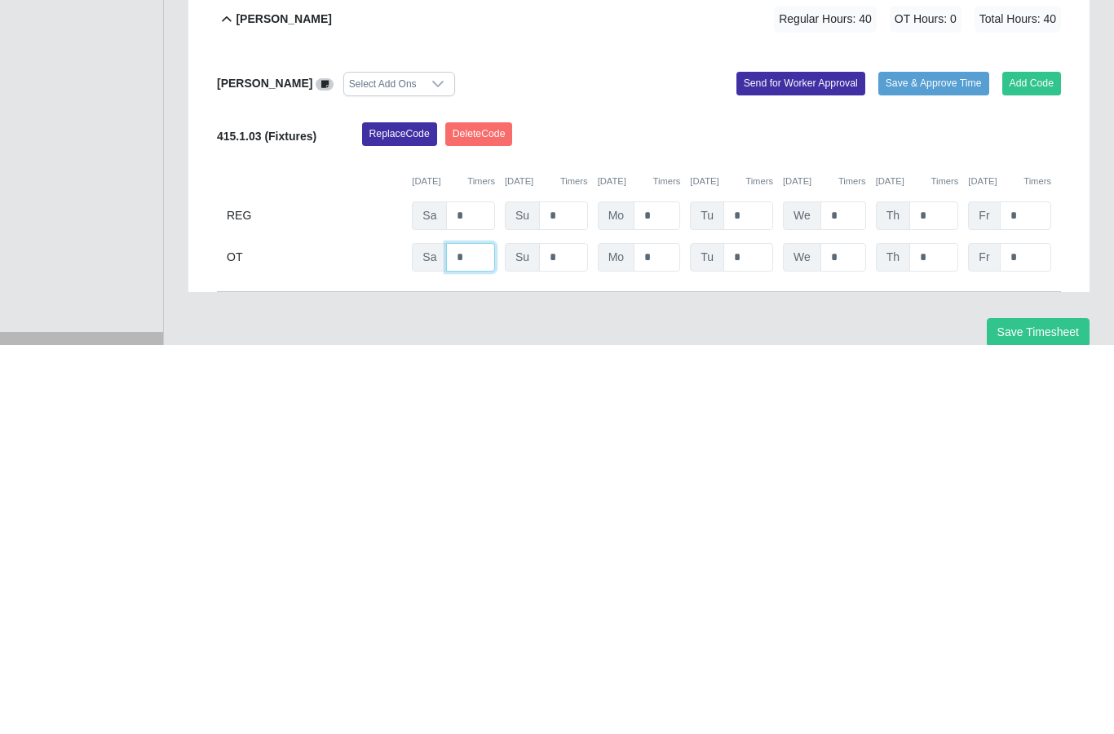
type input "*"
click at [755, 632] on input "*" at bounding box center [748, 646] width 50 height 29
type input "*"
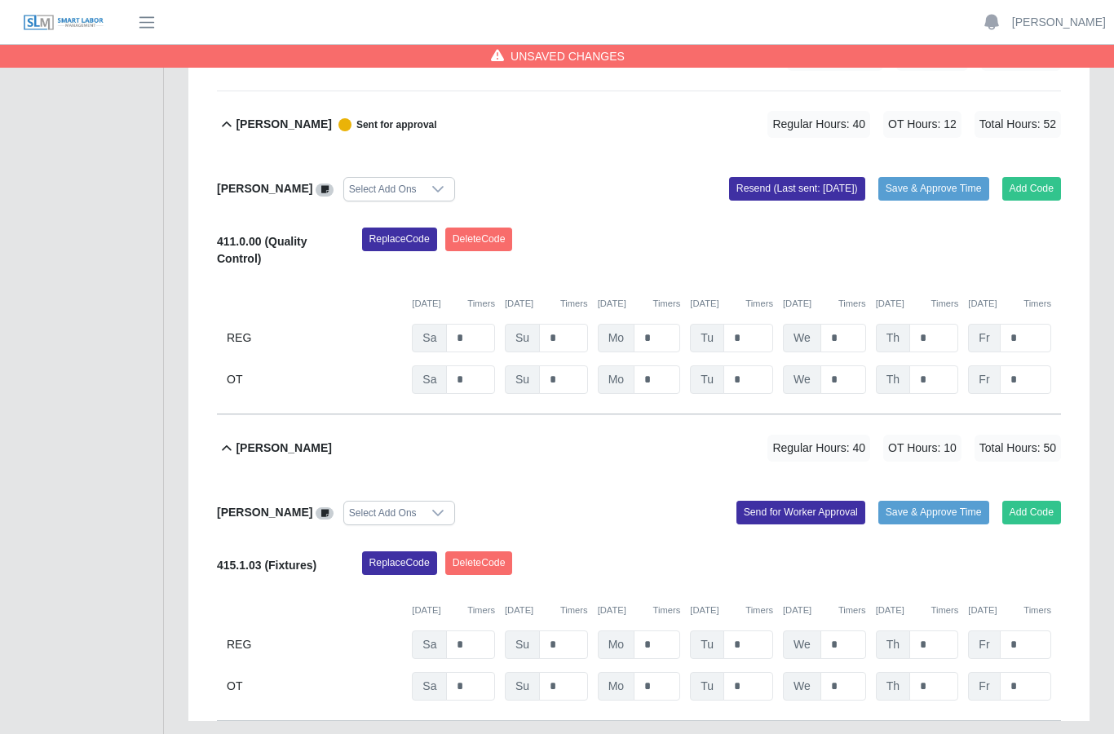
click at [795, 501] on button "Send for Worker Approval" at bounding box center [800, 512] width 129 height 23
